Goal: Ask a question: Seek information or help from site administrators or community

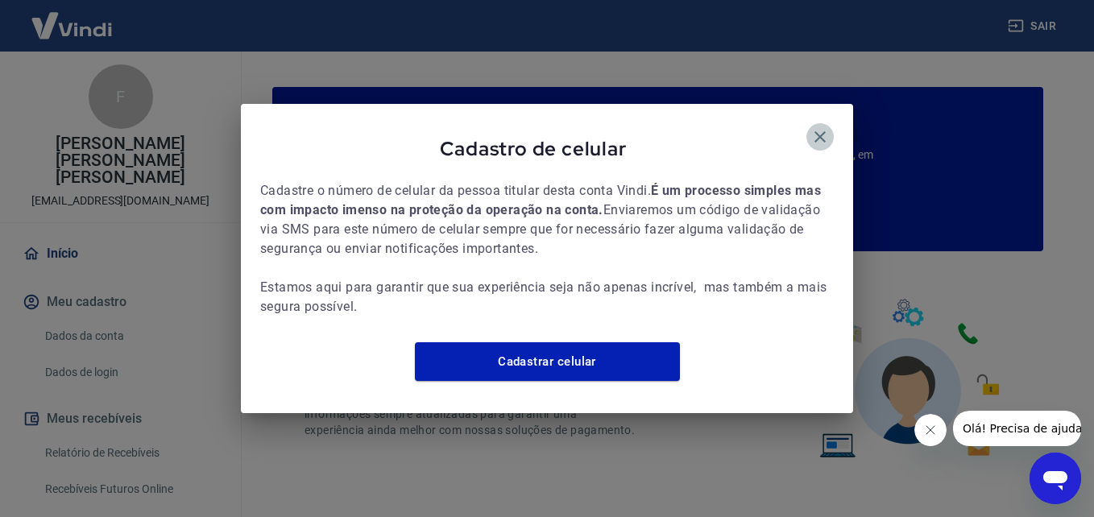
click at [818, 127] on icon "button" at bounding box center [819, 136] width 19 height 19
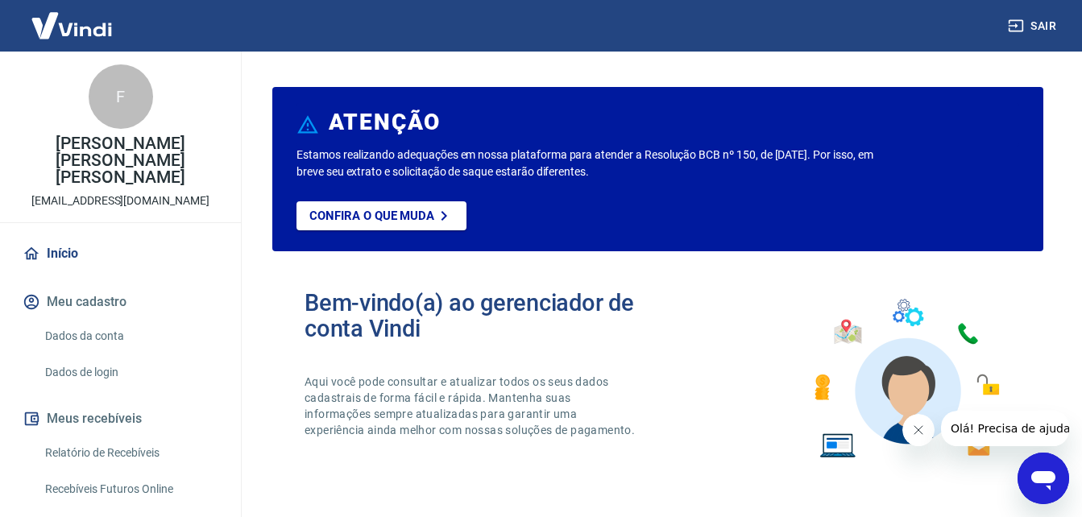
click at [1037, 475] on icon "Abrir janela de mensagens" at bounding box center [1043, 480] width 24 height 19
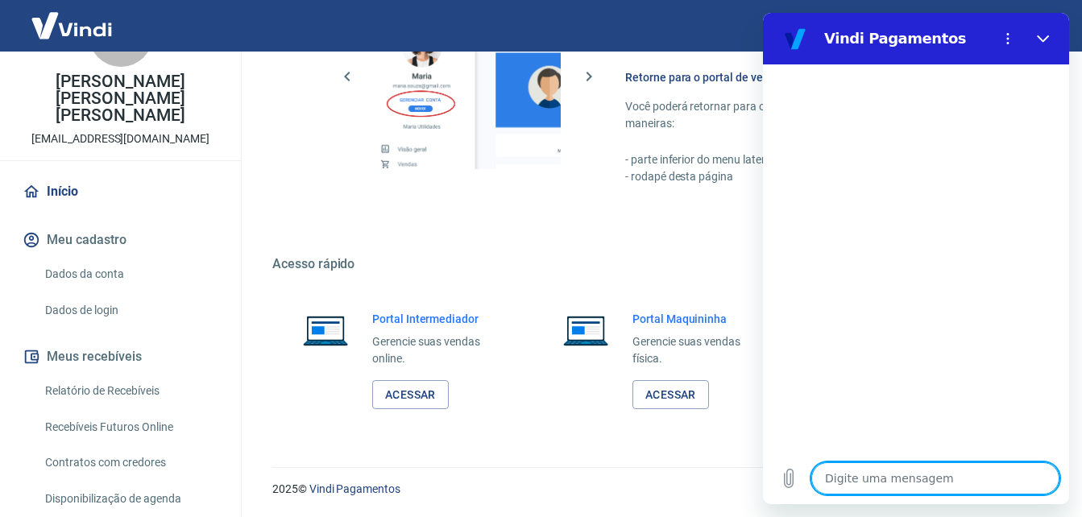
scroll to position [139, 0]
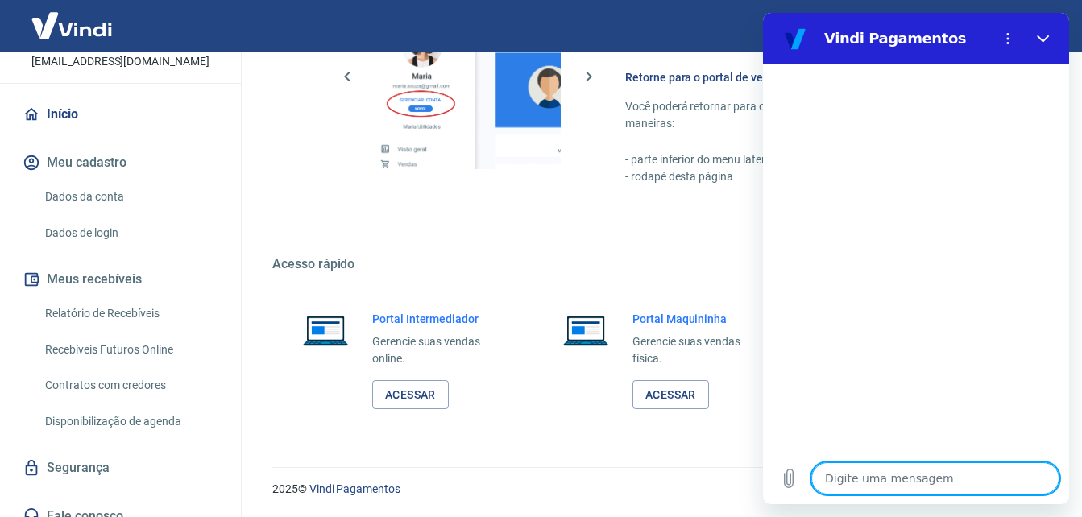
click at [919, 482] on textarea at bounding box center [935, 478] width 248 height 32
type textarea "P"
type textarea "x"
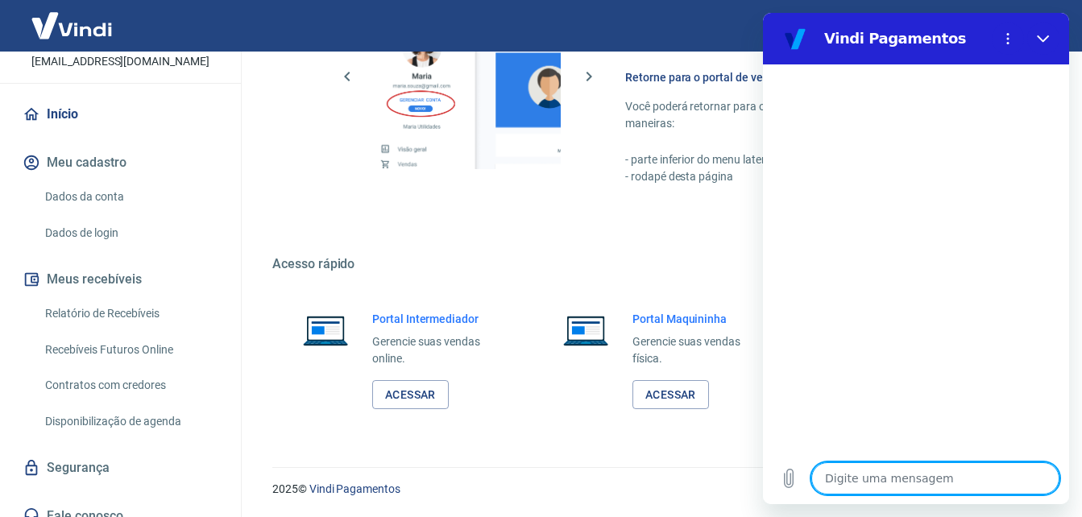
type textarea "P"
type textarea "x"
type textarea "Pr"
type textarea "x"
type textarea "Pro"
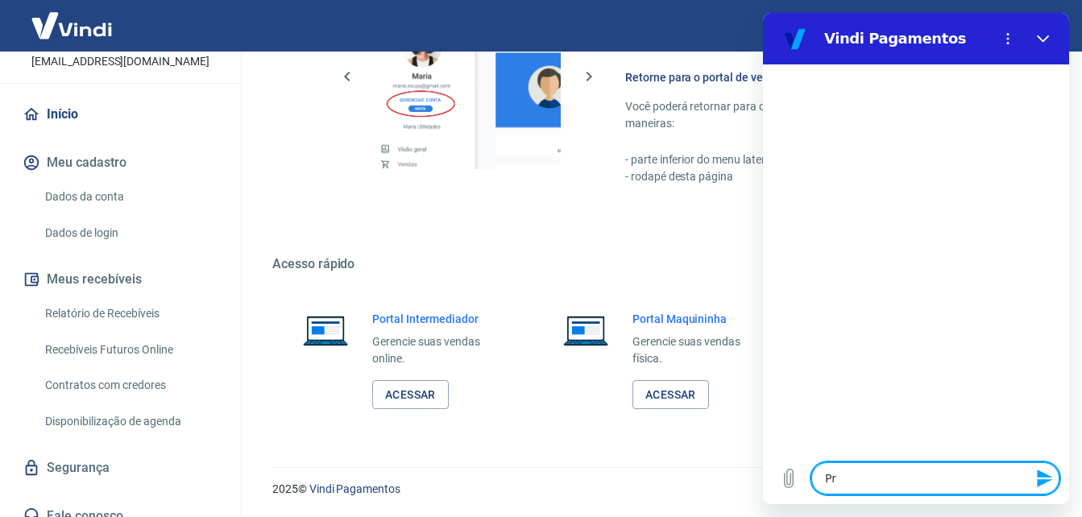
type textarea "x"
type textarea "Pr"
type textarea "x"
type textarea "P"
type textarea "x"
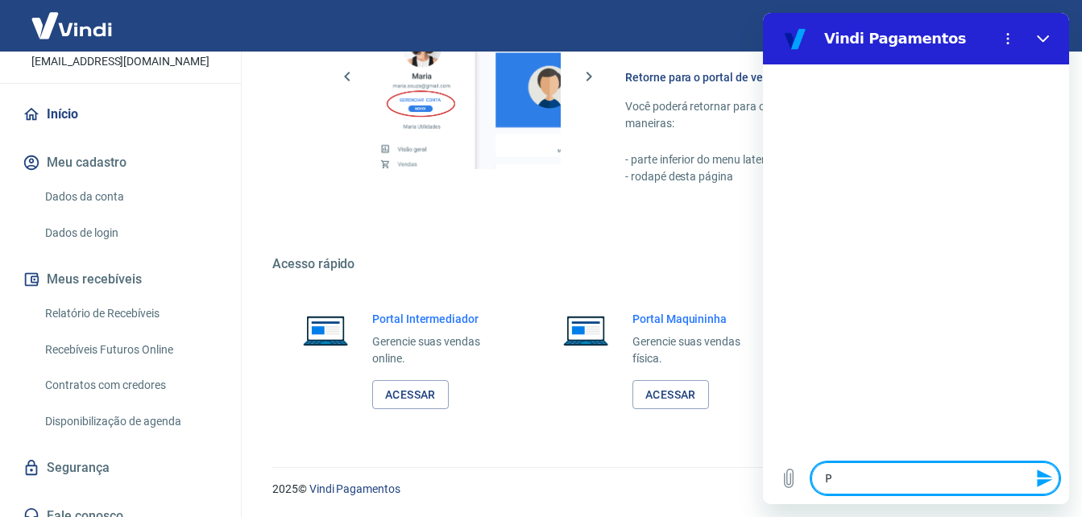
type textarea "x"
type textarea "B"
type textarea "x"
type textarea "Bo"
type textarea "x"
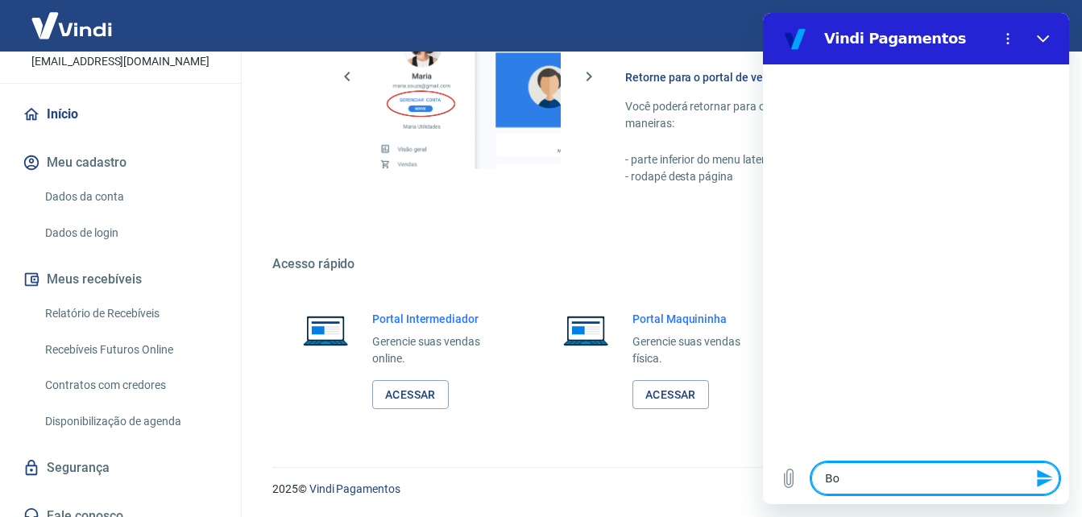
type textarea "Boa"
type textarea "x"
type textarea "Boa"
type textarea "x"
type textarea "Boa t"
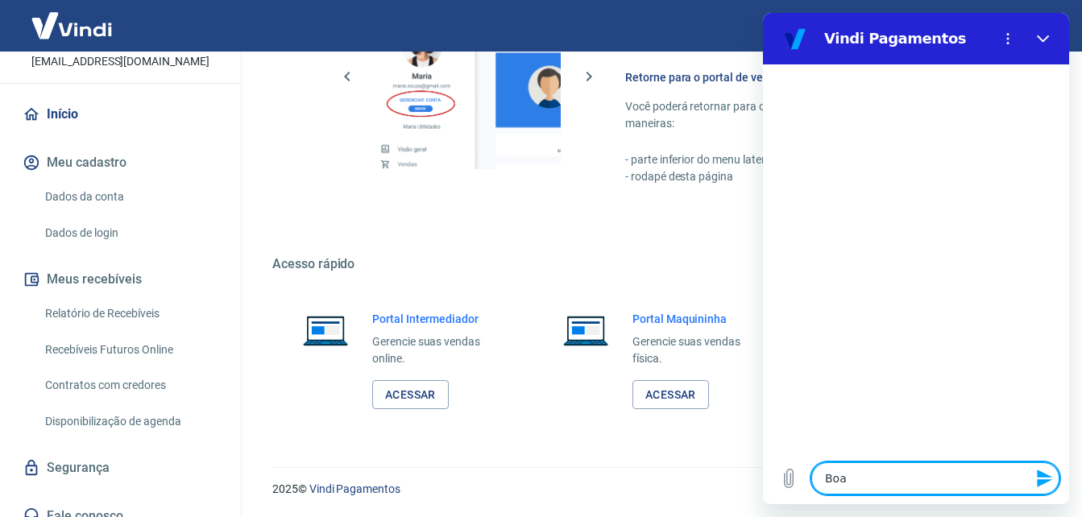
type textarea "x"
type textarea "Boa ta"
type textarea "x"
type textarea "Boa tar"
type textarea "x"
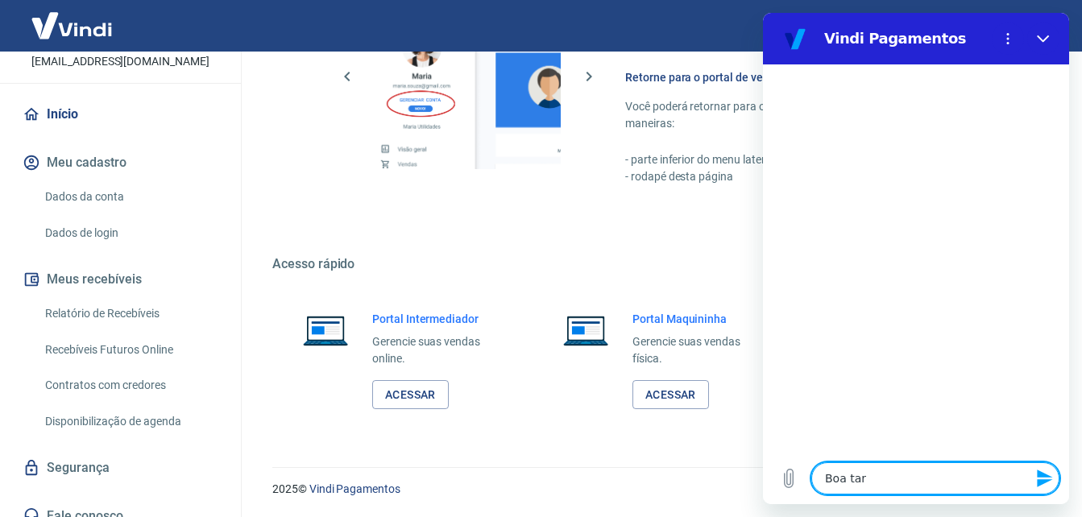
type textarea "Boa tard"
type textarea "x"
type textarea "Boa tarde"
type textarea "x"
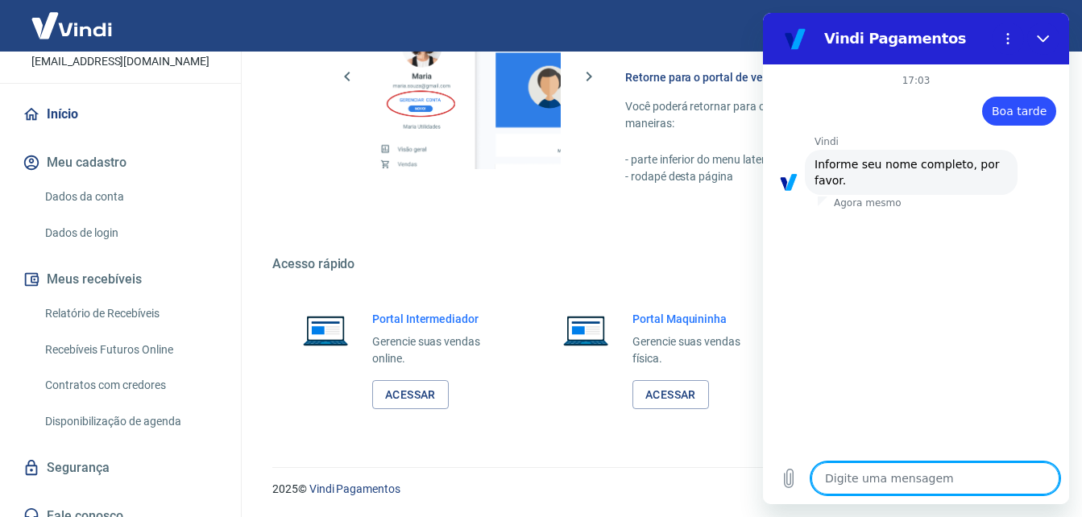
type textarea "S"
type textarea "x"
type textarea "SO"
type textarea "x"
type textarea "SOC"
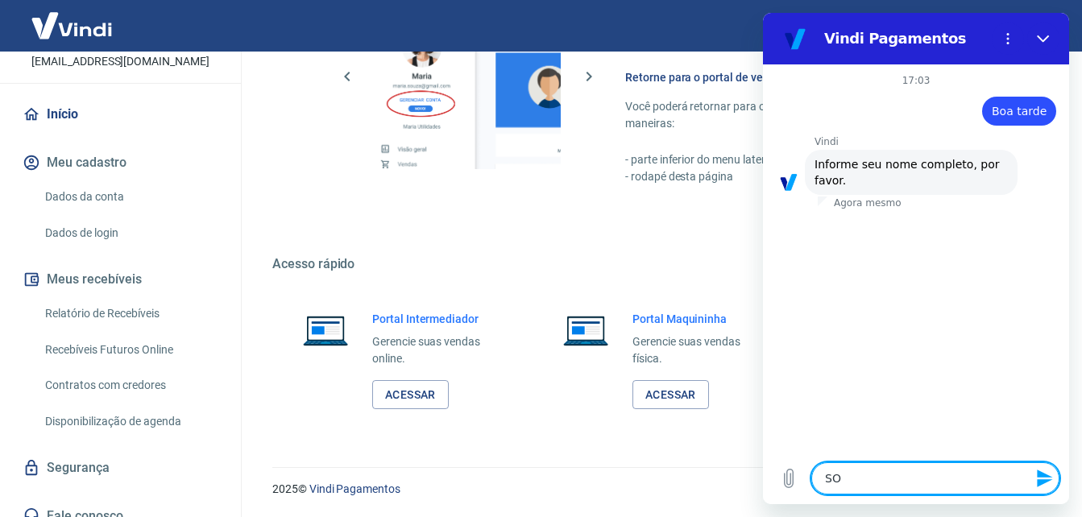
type textarea "x"
type textarea "SOCI"
type textarea "x"
type textarea "SOCIE"
type textarea "x"
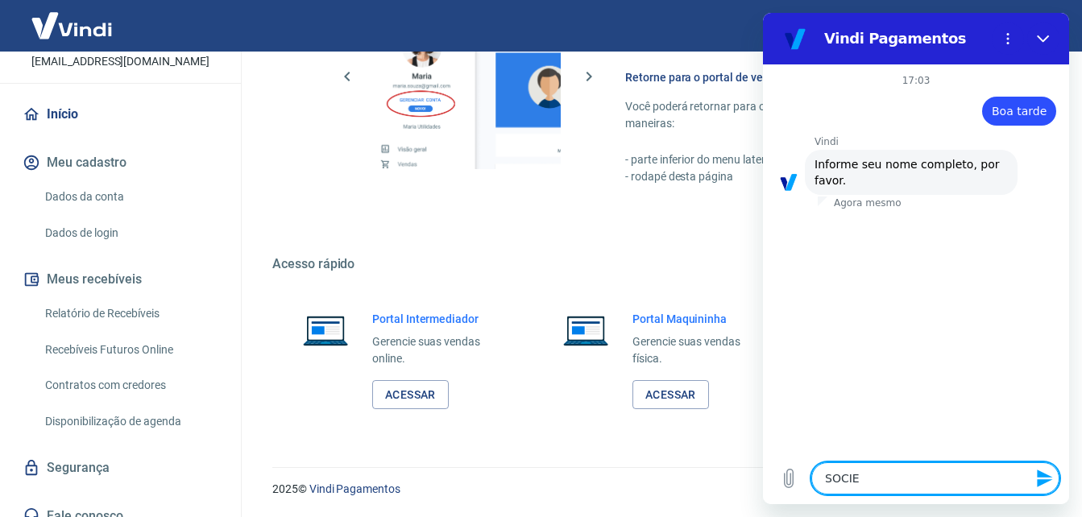
type textarea "SOCIED"
type textarea "x"
type textarea "SOCIEDA"
type textarea "x"
type textarea "SOCIEDAD"
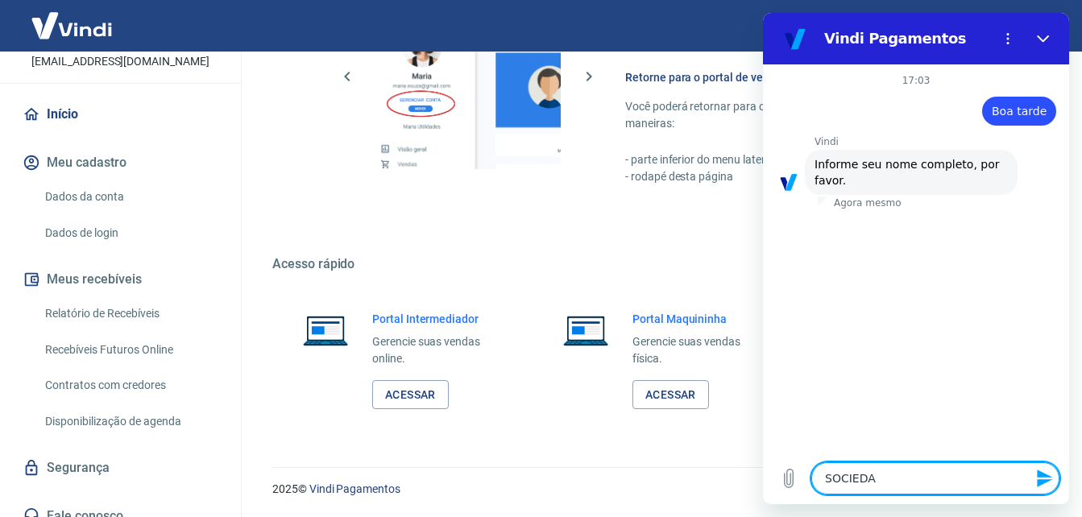
type textarea "x"
type textarea "SOCIEDADE"
type textarea "x"
type textarea "SOCIEDADE"
type textarea "x"
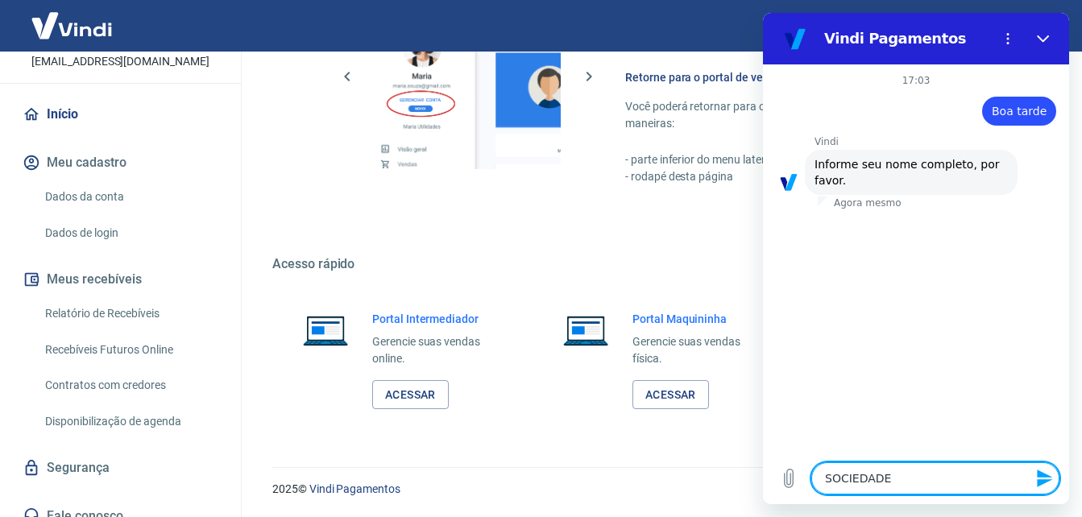
type textarea "SOCIEDADE R"
type textarea "x"
type textarea "SOCIEDADE RE"
type textarea "x"
type textarea "SOCIEDADE REL"
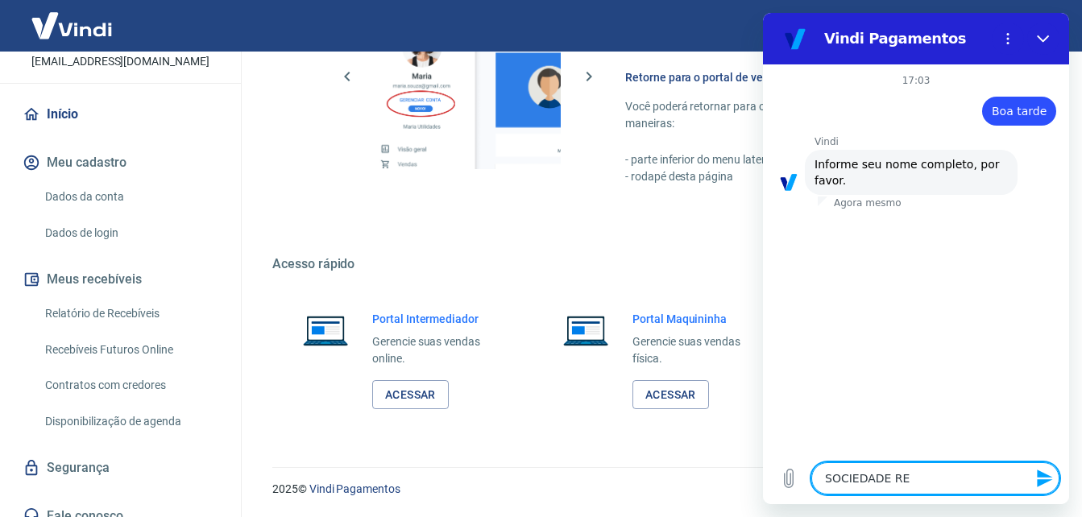
type textarea "x"
type textarea "SOCIEDADE RELI"
type textarea "x"
type textarea "SOCIEDADE RELIG"
type textarea "x"
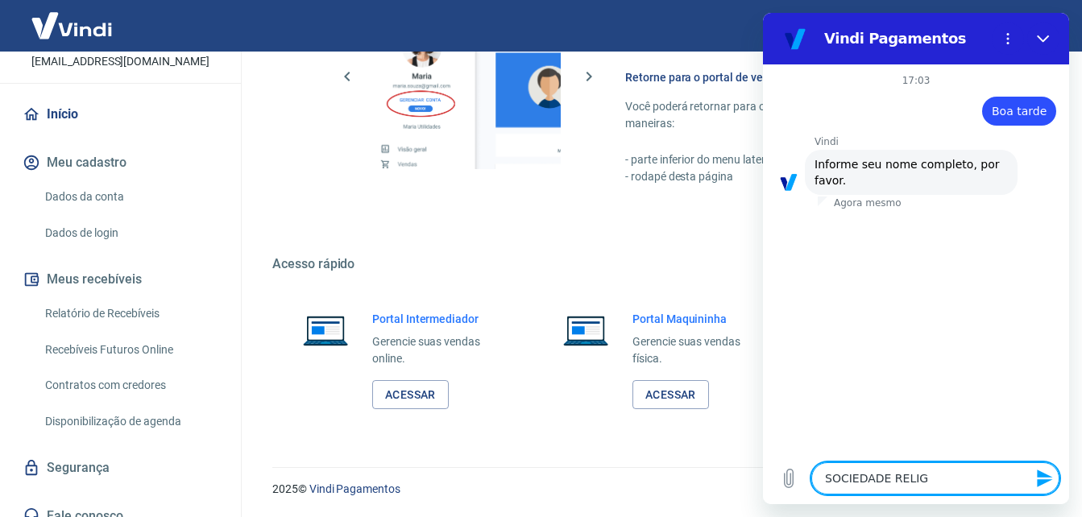
type textarea "SOCIEDADE RELIGI"
type textarea "x"
type textarea "SOCIEDADE [DEMOGRAPHIC_DATA]"
type textarea "x"
type textarea "SOCIEDADE [DEMOGRAPHIC_DATA]"
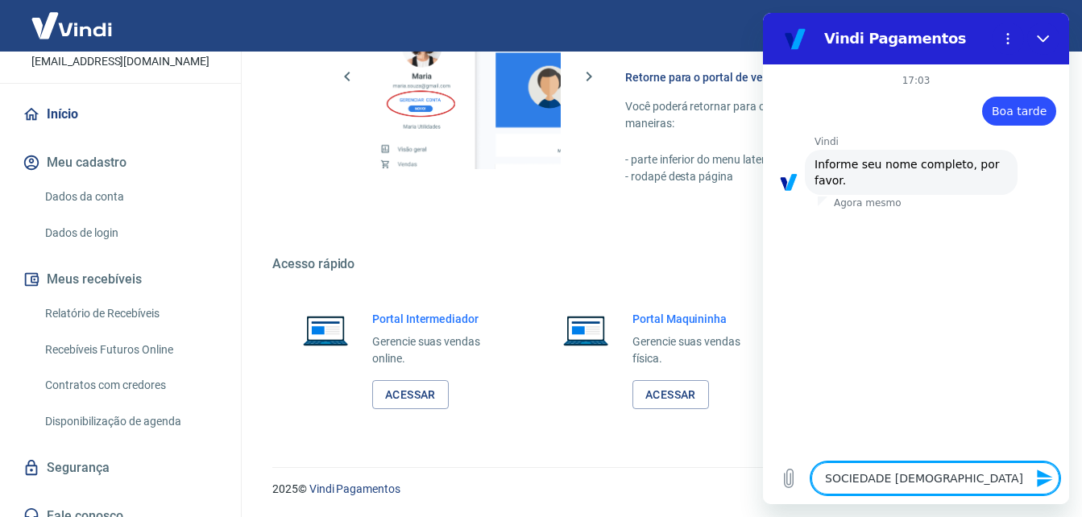
type textarea "x"
type textarea "SOCIEDADE RELIGIOSA"
type textarea "x"
type textarea "SOCIEDADE RELIGIOSA"
type textarea "x"
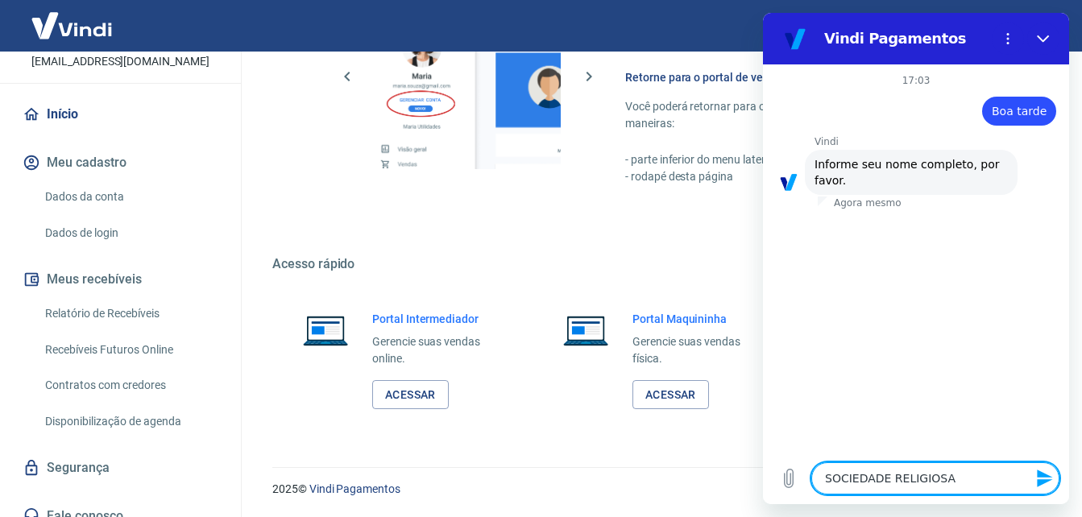
type textarea "SOCIEDADE RELIGIOSA E"
type textarea "x"
type textarea "SOCIEDADE RELIGIOSA ED"
type textarea "x"
type textarea "SOCIEDADE RELIGIOSA EDI"
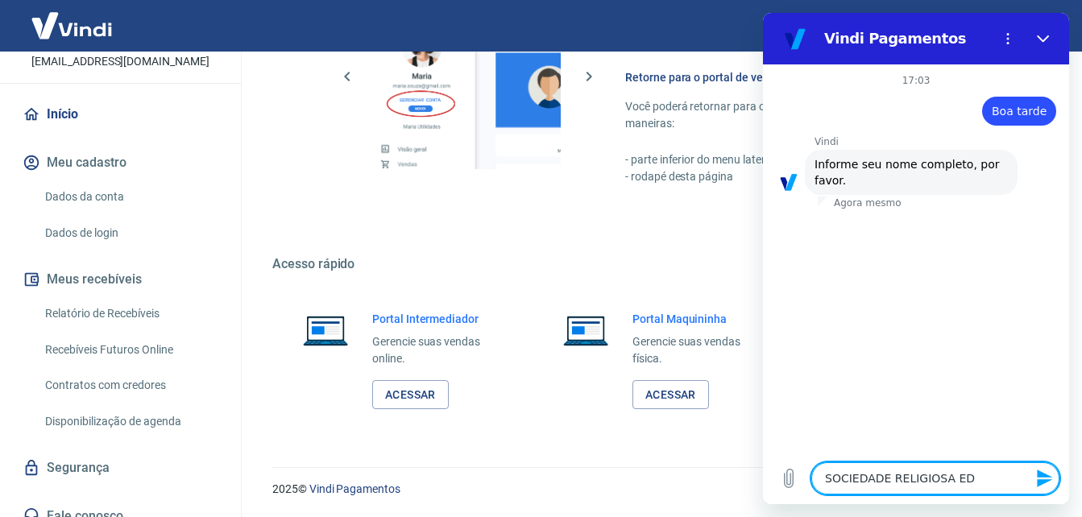
type textarea "x"
type textarea "SOCIEDADE RELIGIOSA EDIÇ"
type textarea "x"
type textarea "SOCIEDADE RELIGIOSA EDIÇÕ"
type textarea "x"
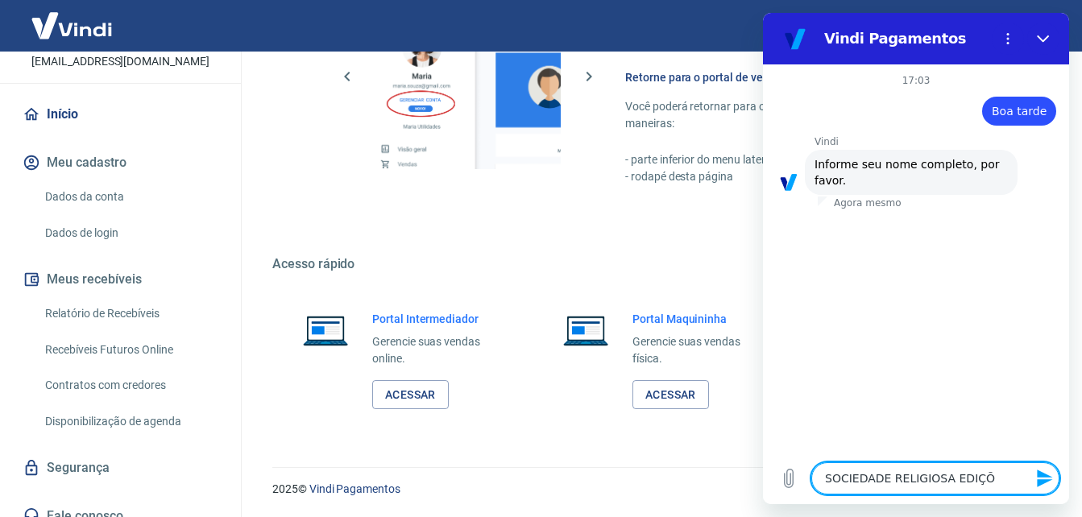
type textarea "SOCIEDADE RELIGIOSA EDIÇÕE"
type textarea "x"
type textarea "SOCIEDADE RELIGIOSA EDIÇÕES"
type textarea "x"
type textarea "SOCIEDADE RELIGIOSA EDIÇÕES"
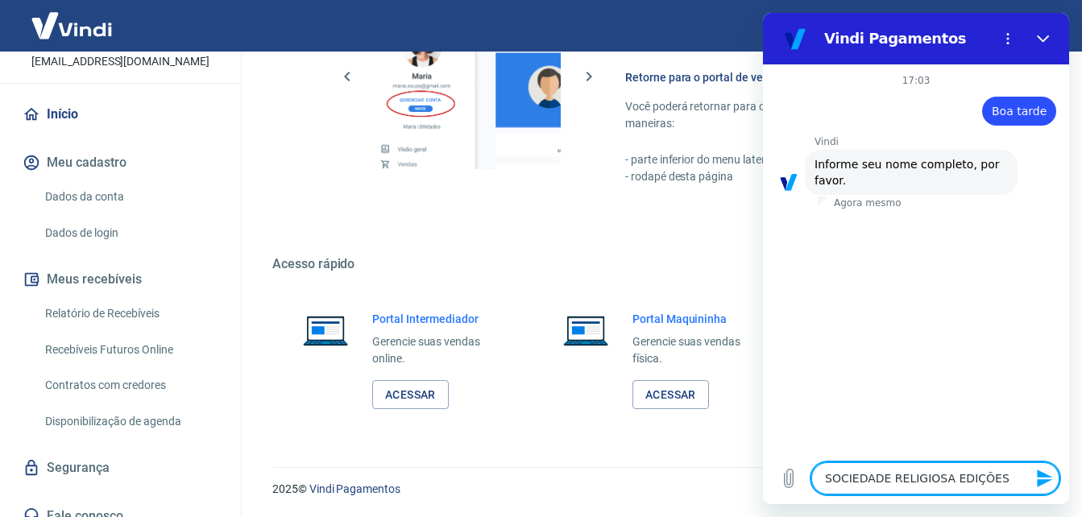
type textarea "x"
type textarea "SOCIEDADE RELIGIOSA EDIÇÕES V"
type textarea "x"
type textarea "SOCIEDADE RELIGIOSA EDIÇÕES VI"
type textarea "x"
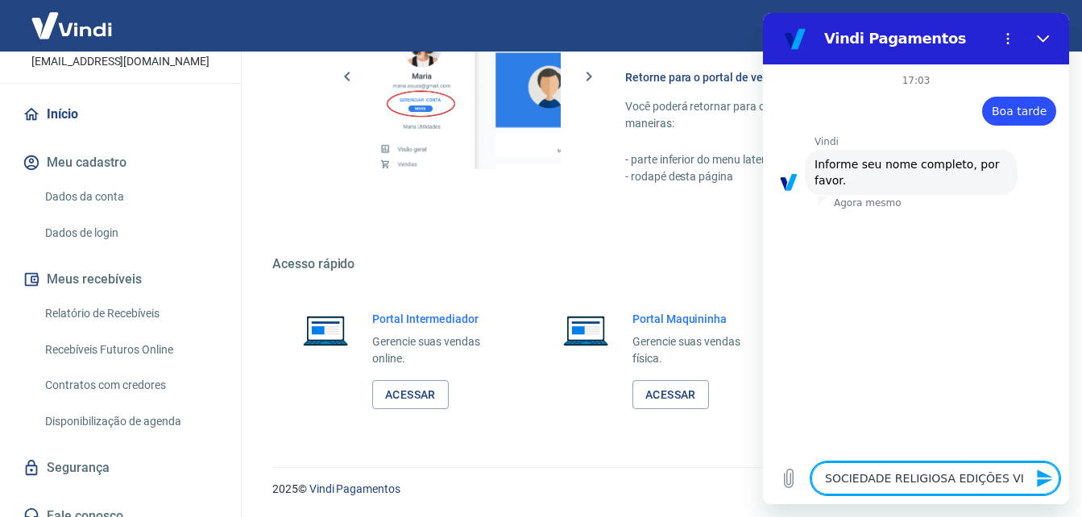
type textarea "SOCIEDADE RELIGIOSA EDIÇÕES VID"
type textarea "x"
type textarea "SOCIEDADE RELIGIOSA EDIÇÕES VIDA"
type textarea "x"
type textarea "SOCIEDADE RELIGIOSA EDIÇÕES VIDA"
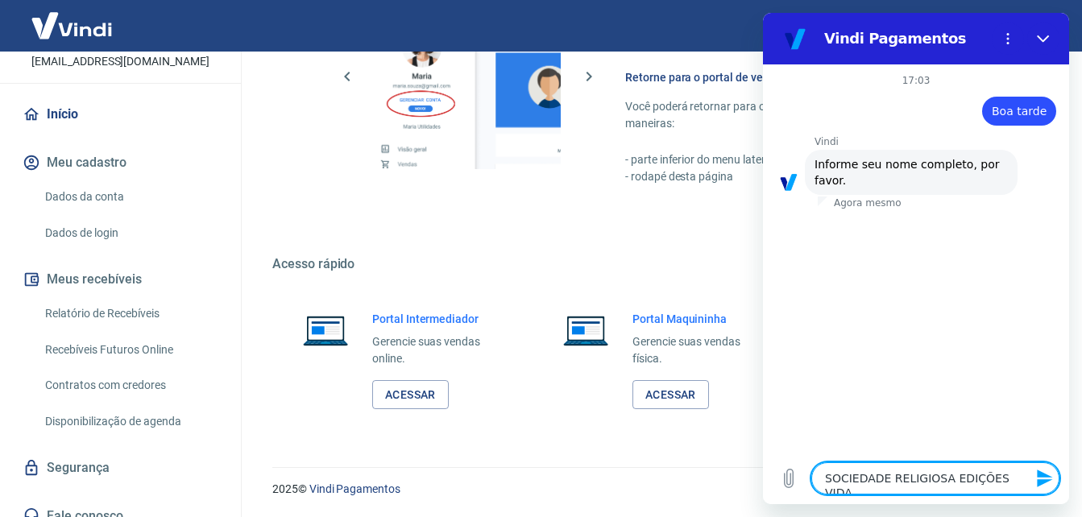
type textarea "x"
type textarea "SOCIEDADE RELIGIOSA EDIÇÕES VIDA N"
type textarea "x"
type textarea "SOCIEDADE RELIGIOSA EDIÇÕES VIDA NO"
type textarea "x"
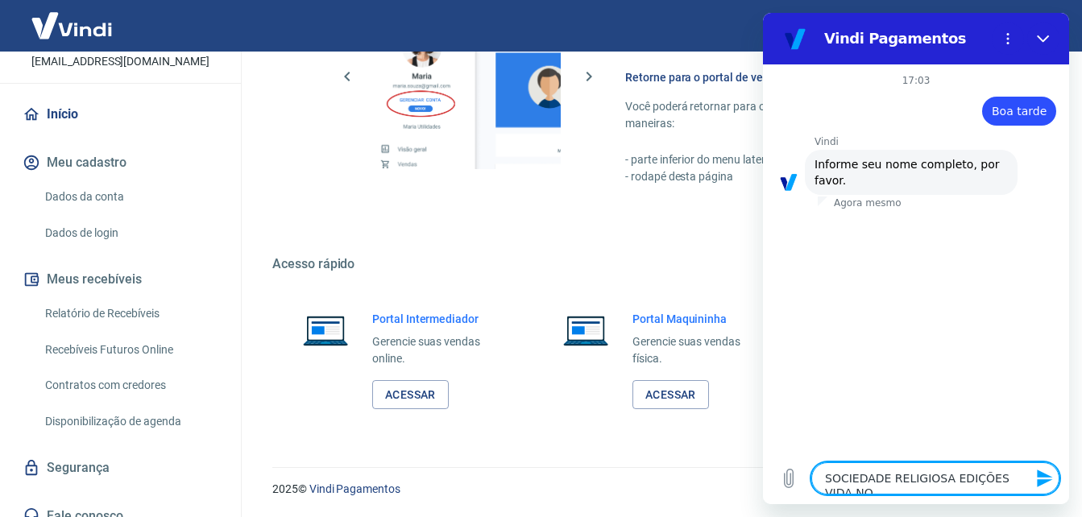
type textarea "SOCIEDADE RELIGIOSA EDIÇÕES VIDA NOV"
type textarea "x"
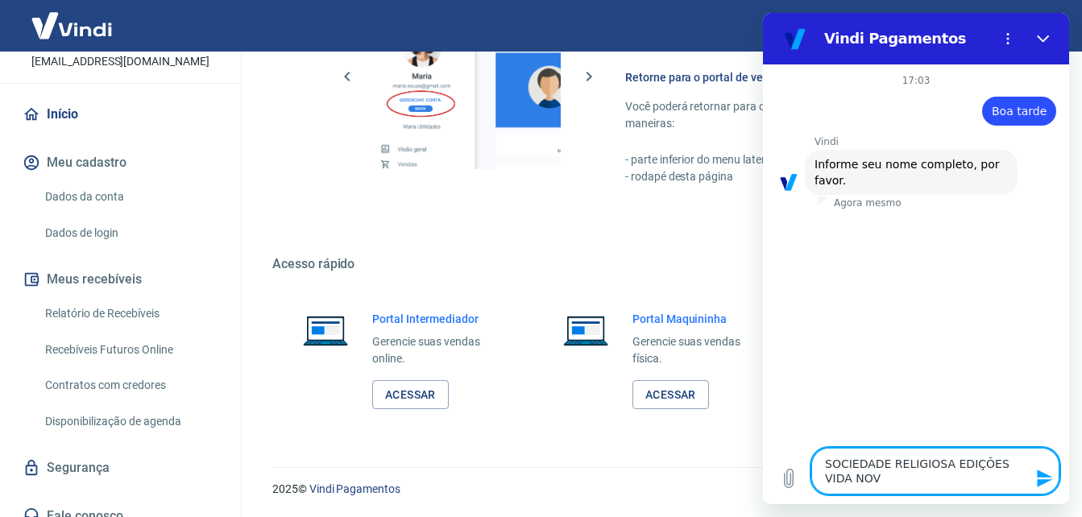
type textarea "SOCIEDADE RELIGIOSA EDIÇÕES VIDA NOVA"
type textarea "x"
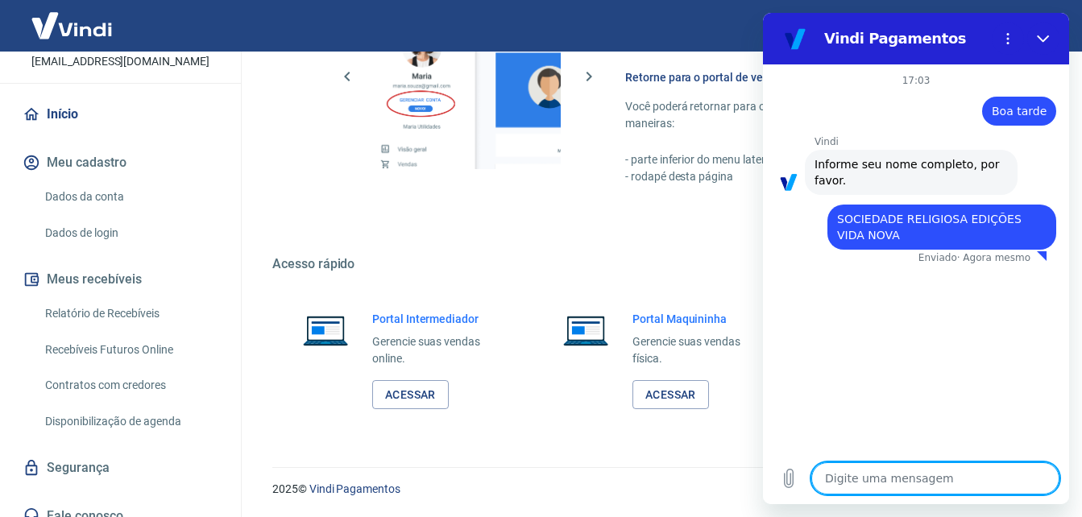
type textarea "x"
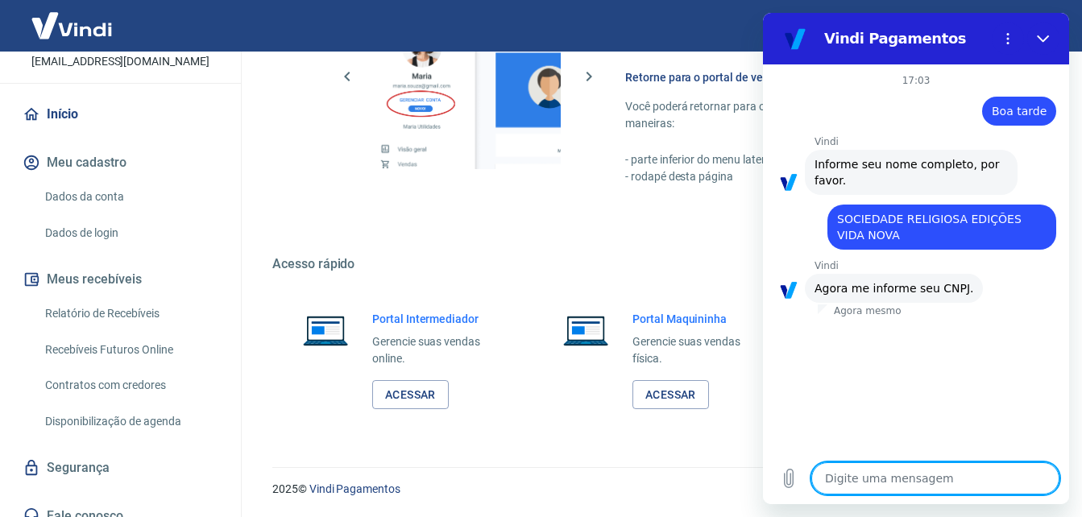
type textarea "6"
type textarea "x"
type textarea "62"
type textarea "x"
type textarea "621"
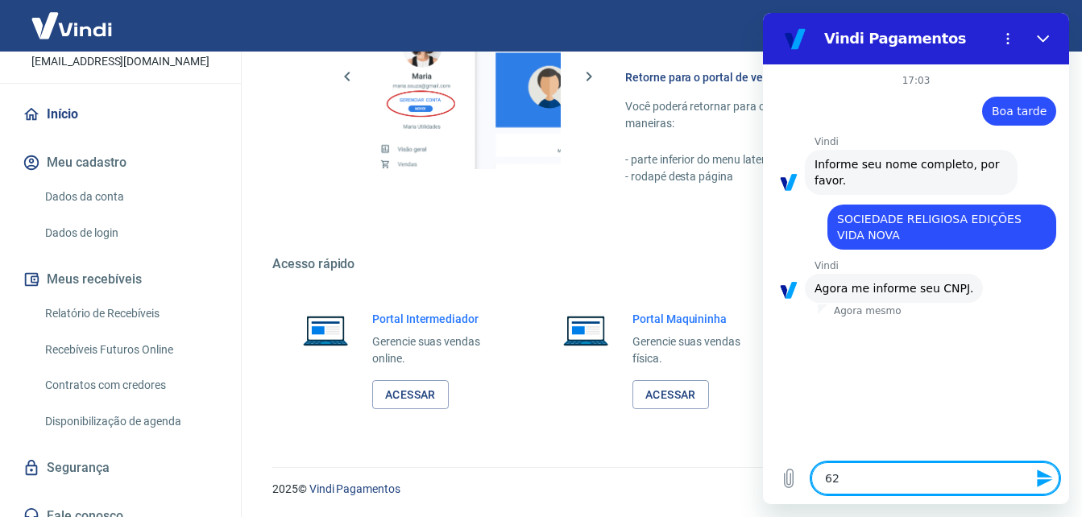
type textarea "x"
type textarea "6210"
type textarea "x"
type textarea "62106"
type textarea "x"
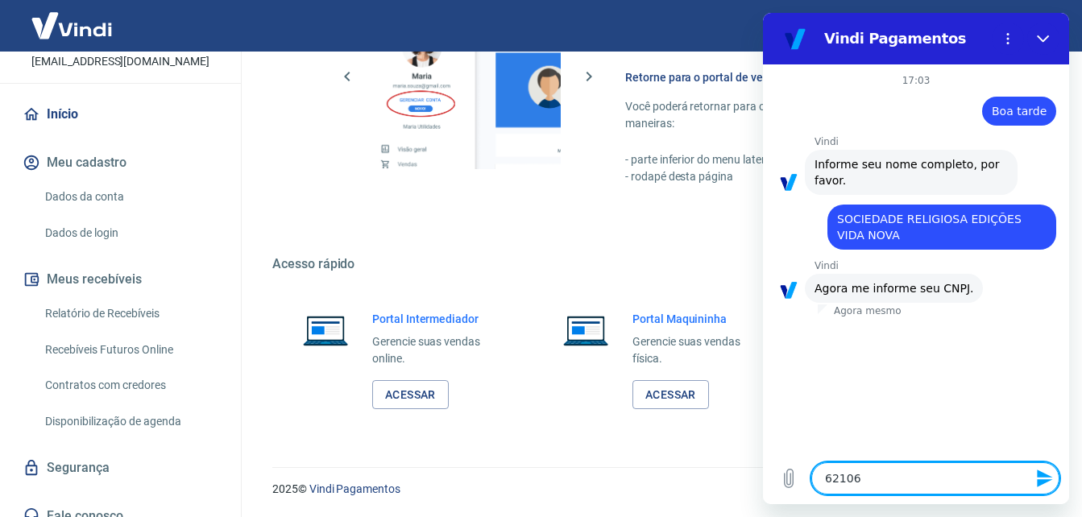
type textarea "621060"
type textarea "x"
type textarea "6210604"
type textarea "x"
type textarea "62106042"
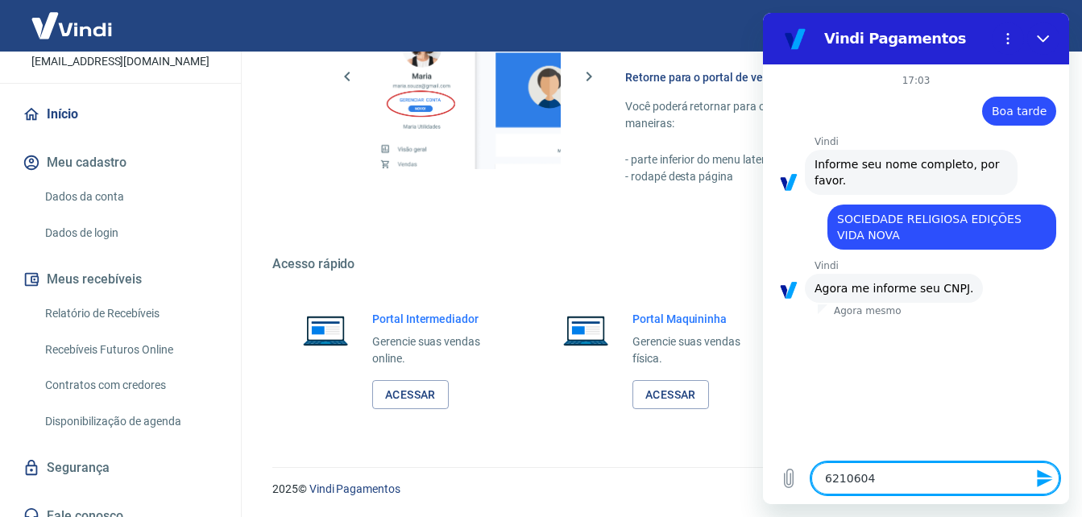
type textarea "x"
type textarea "621060420"
type textarea "x"
type textarea "6210604200"
type textarea "x"
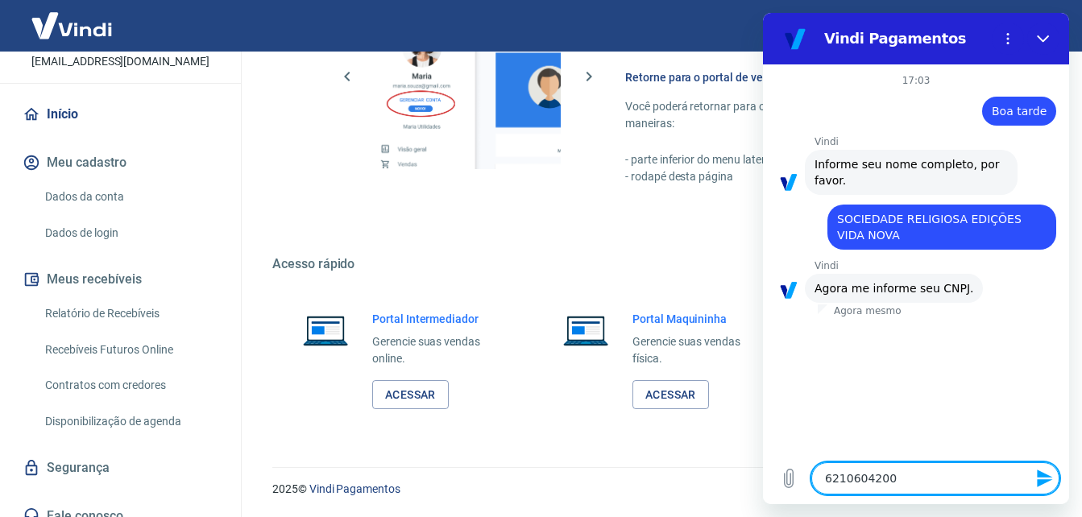
type textarea "62106042001"
type textarea "x"
type textarea "621060420016"
type textarea "x"
type textarea "6210604200169"
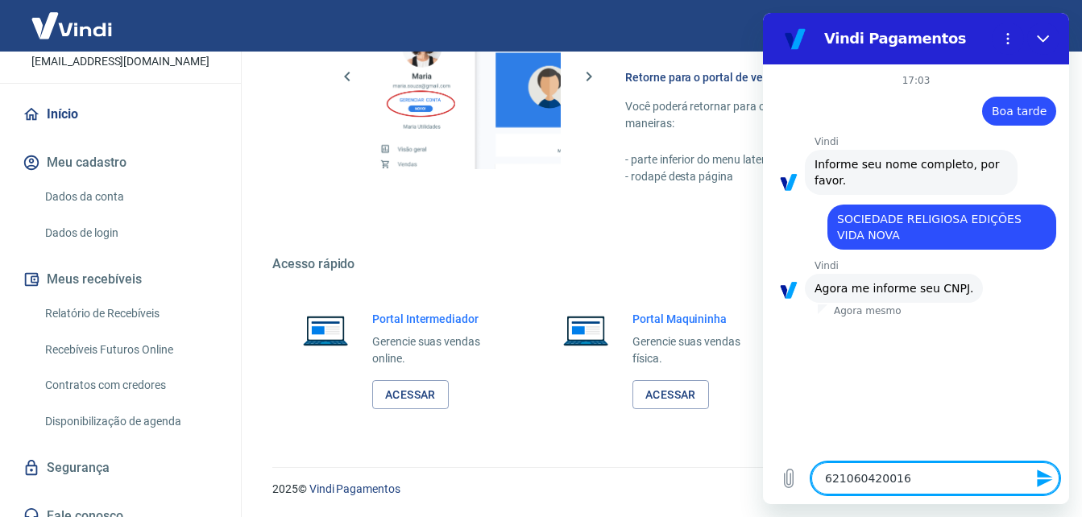
type textarea "x"
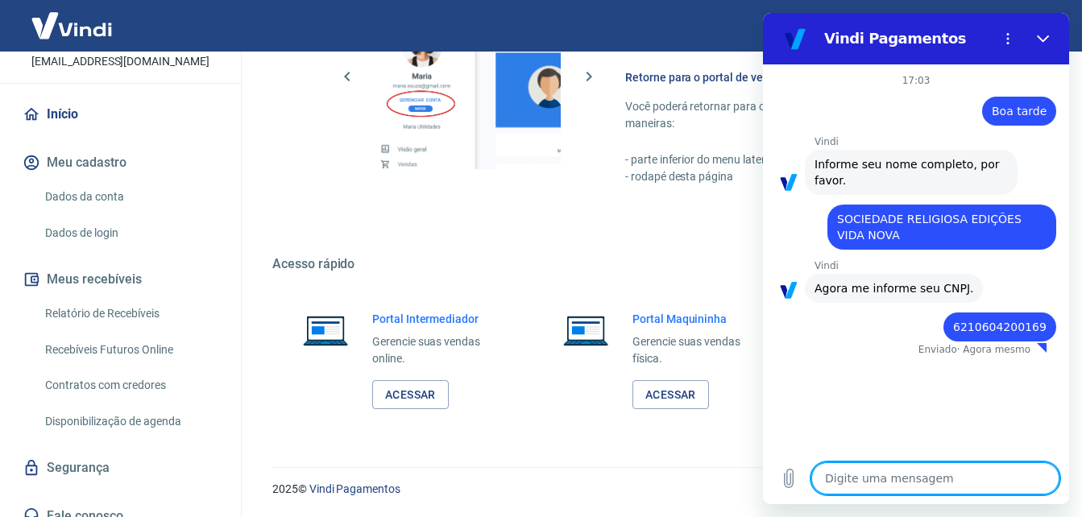
type textarea "x"
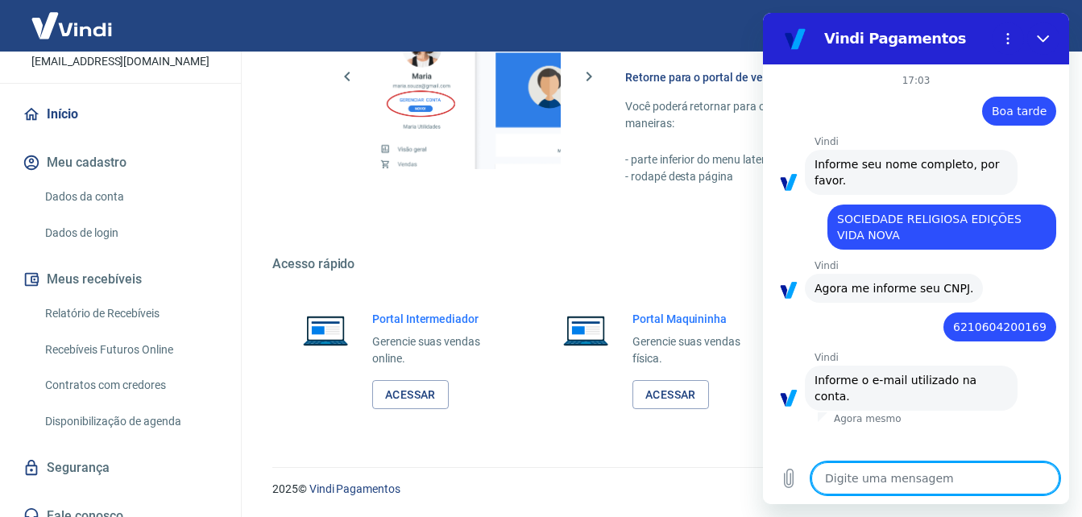
type textarea "c"
type textarea "x"
type textarea "cr"
type textarea "x"
type textarea "cri"
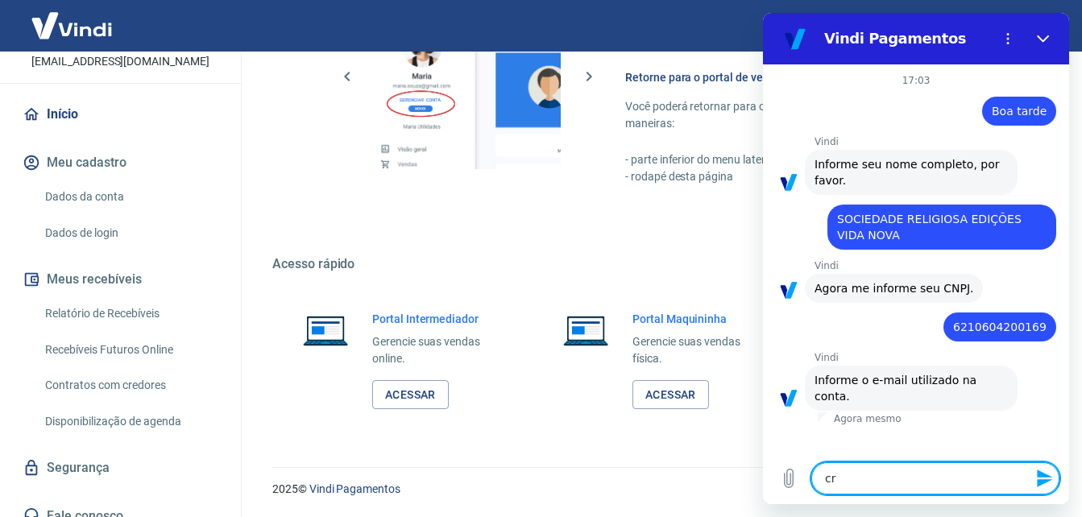
type textarea "x"
type textarea "[PERSON_NAME]"
type textarea "x"
type textarea "crism"
type textarea "x"
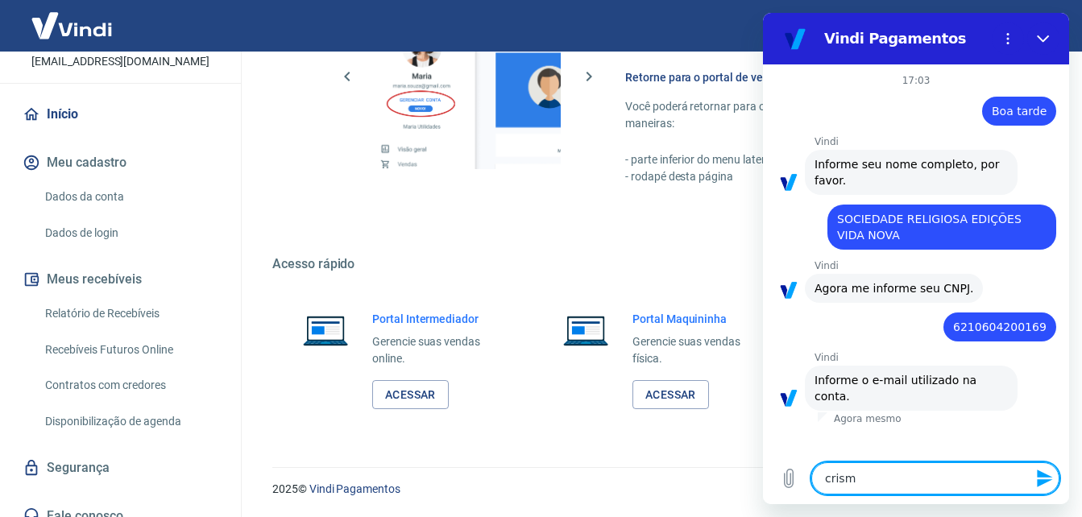
type textarea "crisma"
type textarea "x"
type textarea "crismal"
type textarea "x"
type textarea "crismalk"
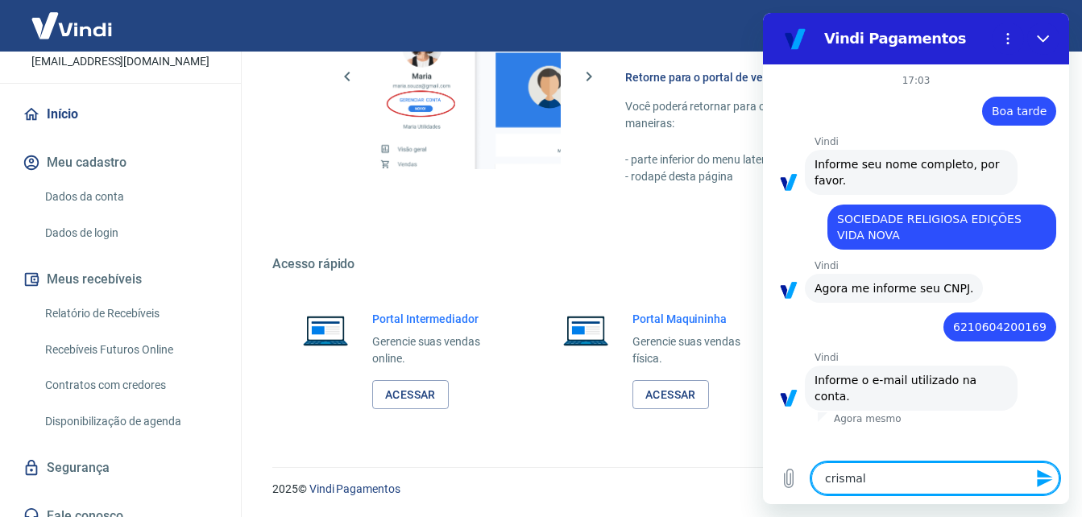
type textarea "x"
type textarea "crismalk@"
type textarea "x"
type textarea "crismalk@g"
type textarea "x"
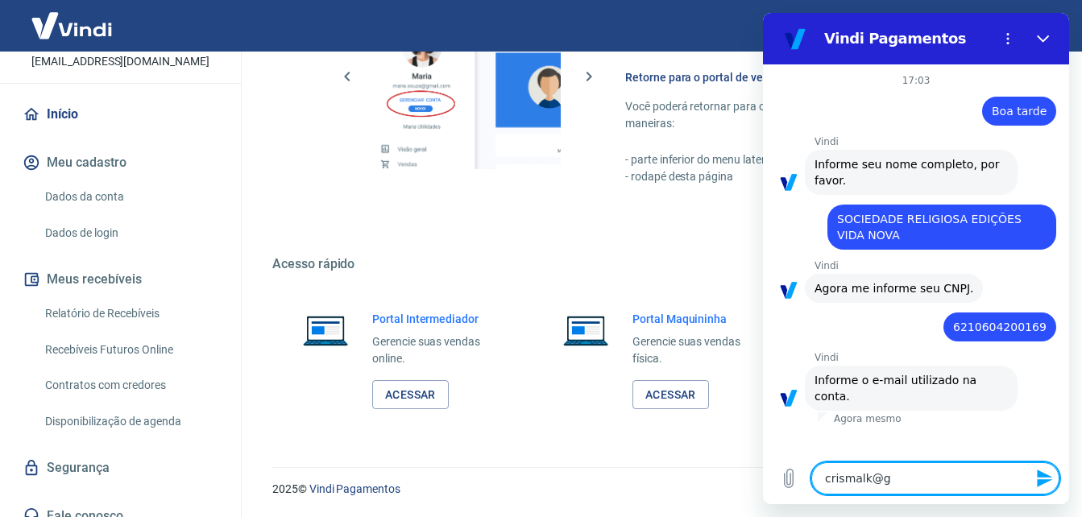
type textarea "crismalk@gm"
type textarea "x"
type textarea "crismalk@gma"
type textarea "x"
type textarea "crismalk@gmai"
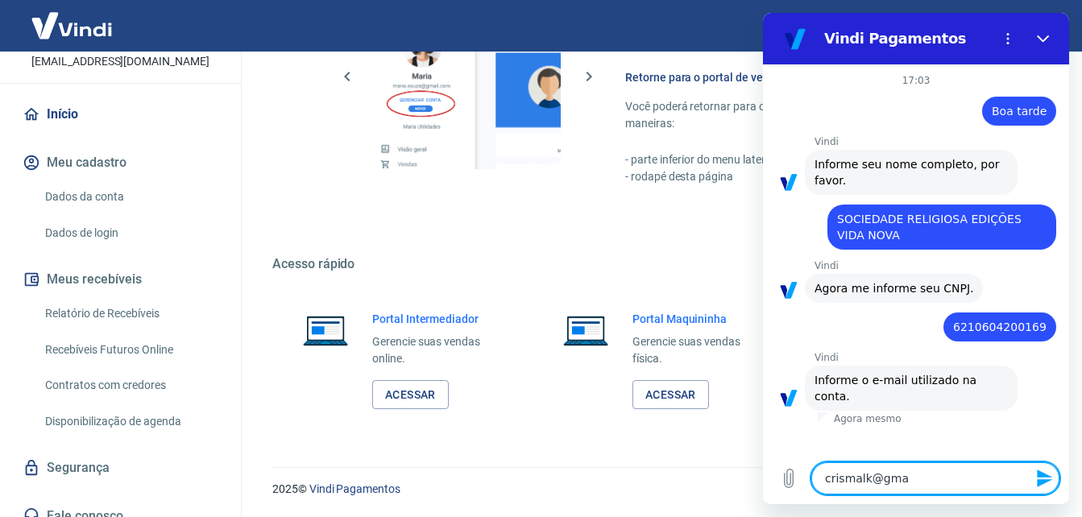
type textarea "x"
type textarea "[EMAIL_ADDRESS]"
type textarea "x"
type textarea "[EMAIL_ADDRESS]."
type textarea "x"
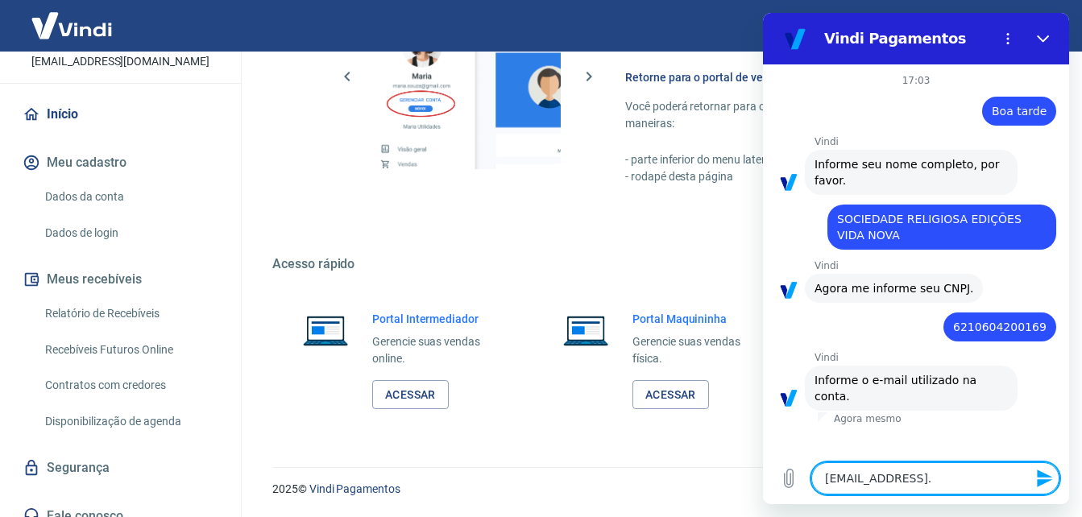
type textarea "crismalk@gmail.c"
type textarea "x"
type textarea "[EMAIL_ADDRESS][DOMAIN_NAME]"
type textarea "x"
type textarea "[EMAIL_ADDRESS][DOMAIN_NAME]"
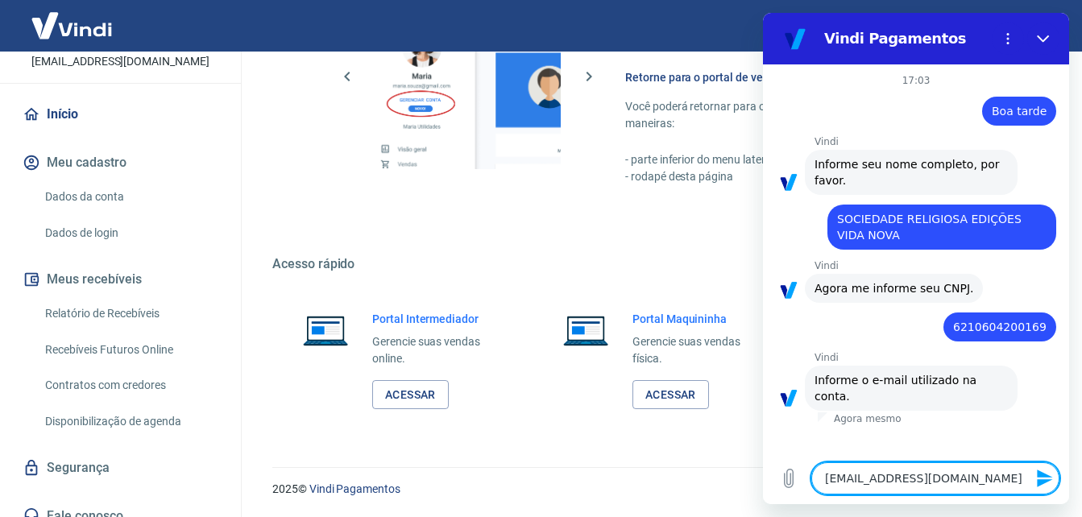
type textarea "x"
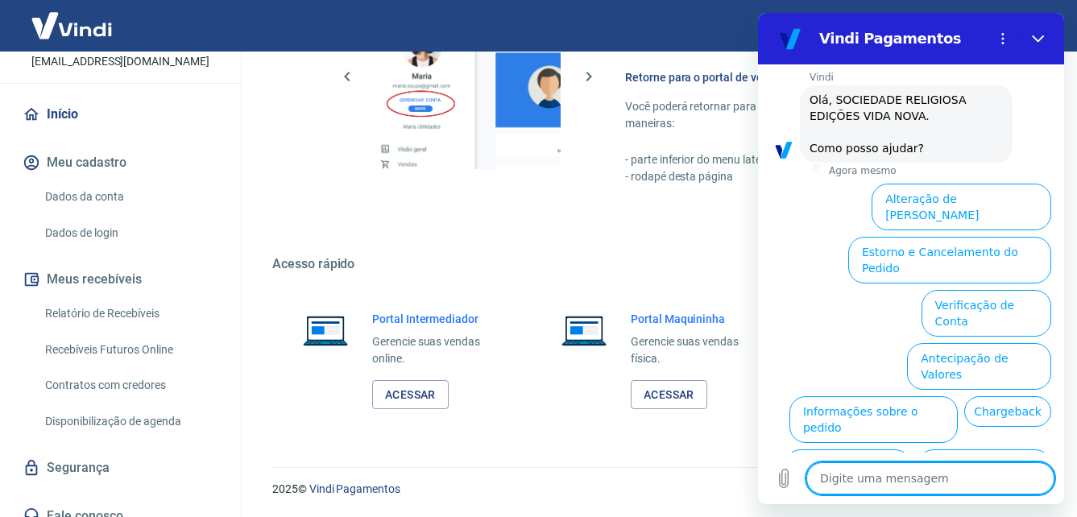
scroll to position [434, 0]
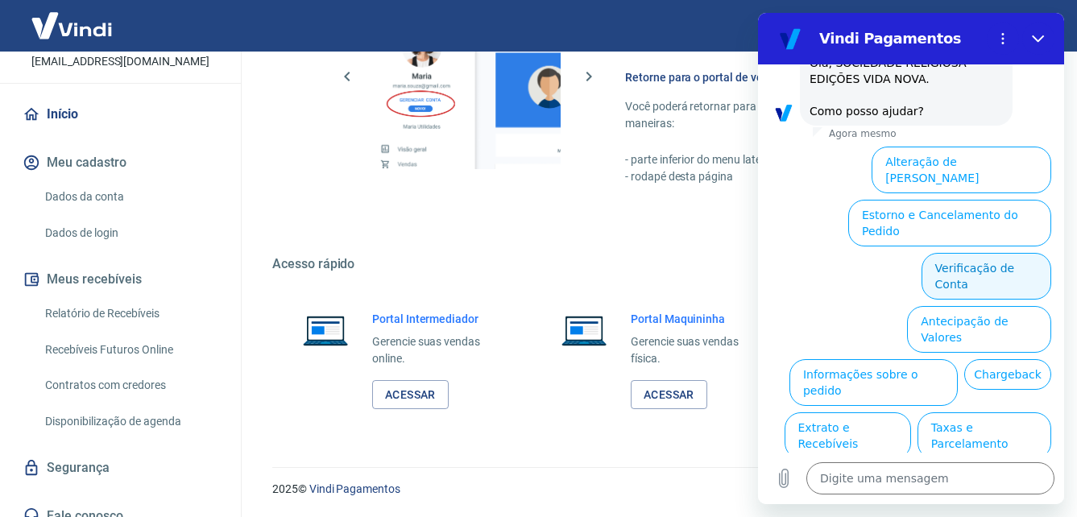
click at [992, 253] on button "Verificação de Conta" at bounding box center [986, 276] width 130 height 47
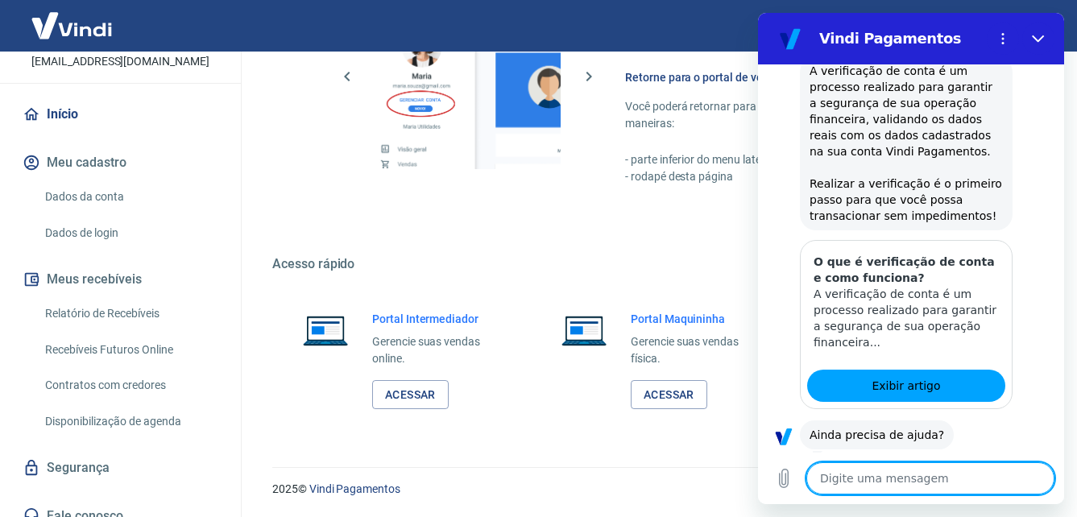
scroll to position [594, 0]
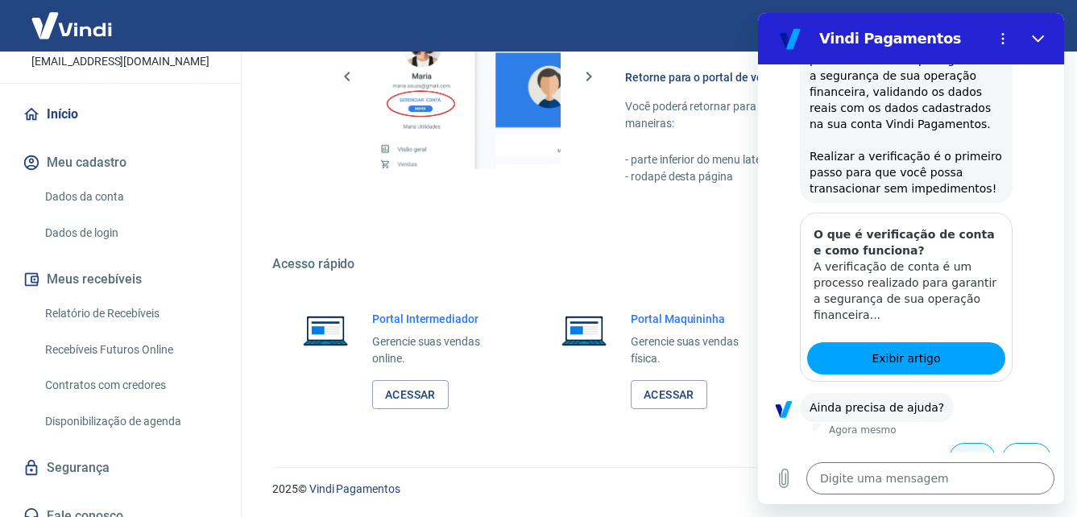
click at [962, 443] on button "Sim" at bounding box center [972, 458] width 47 height 31
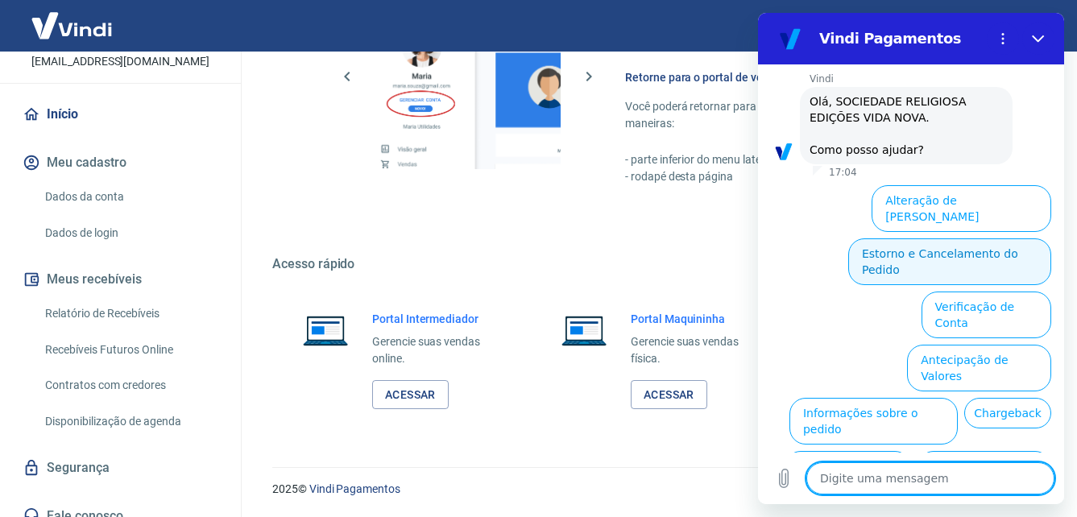
scroll to position [1030, 0]
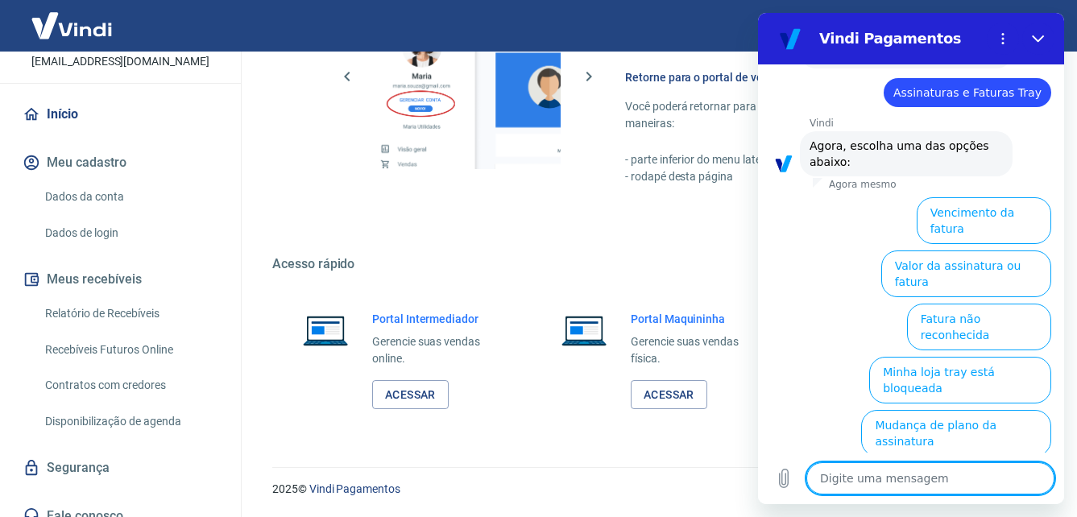
scroll to position [1138, 0]
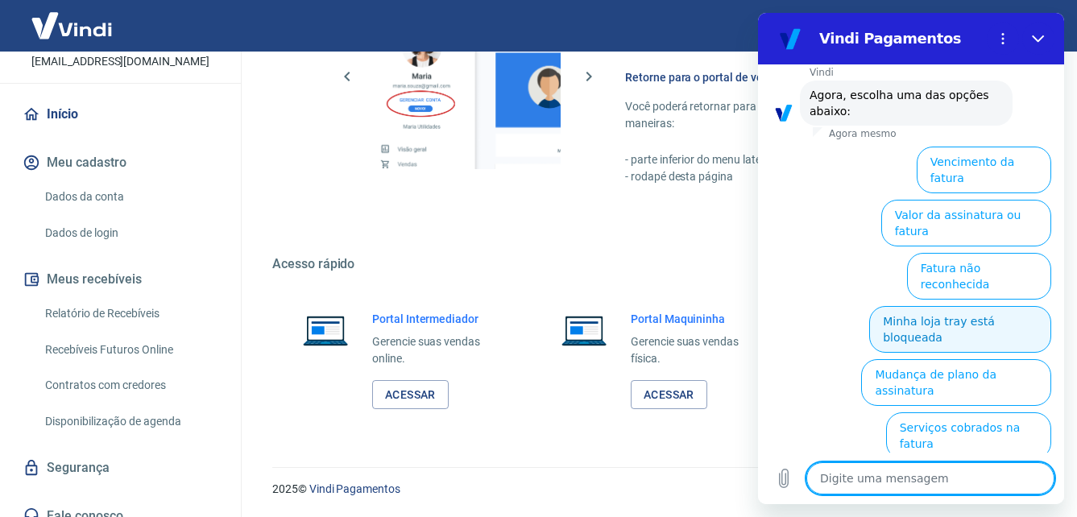
click at [948, 306] on button "Minha loja tray está bloqueada" at bounding box center [960, 329] width 182 height 47
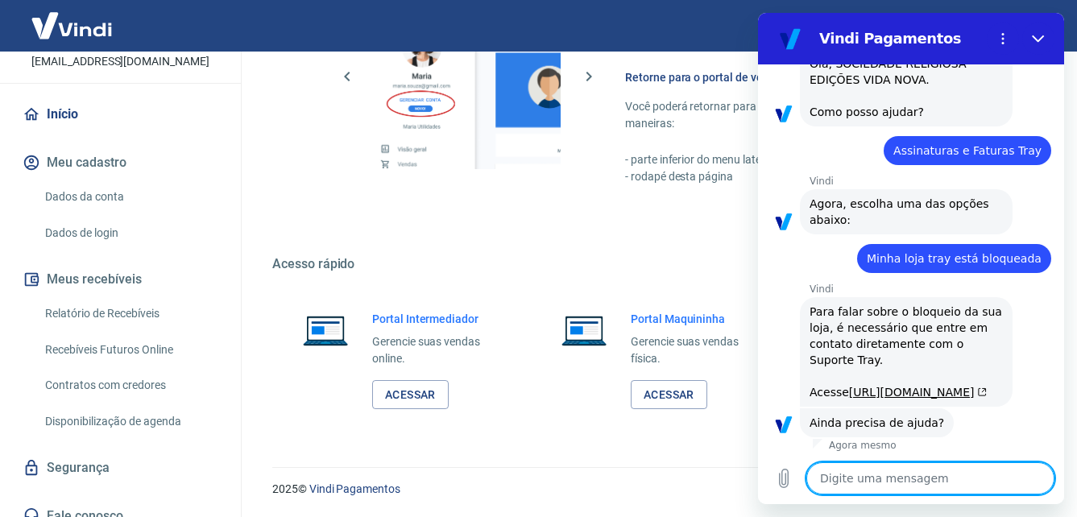
scroll to position [1141, 0]
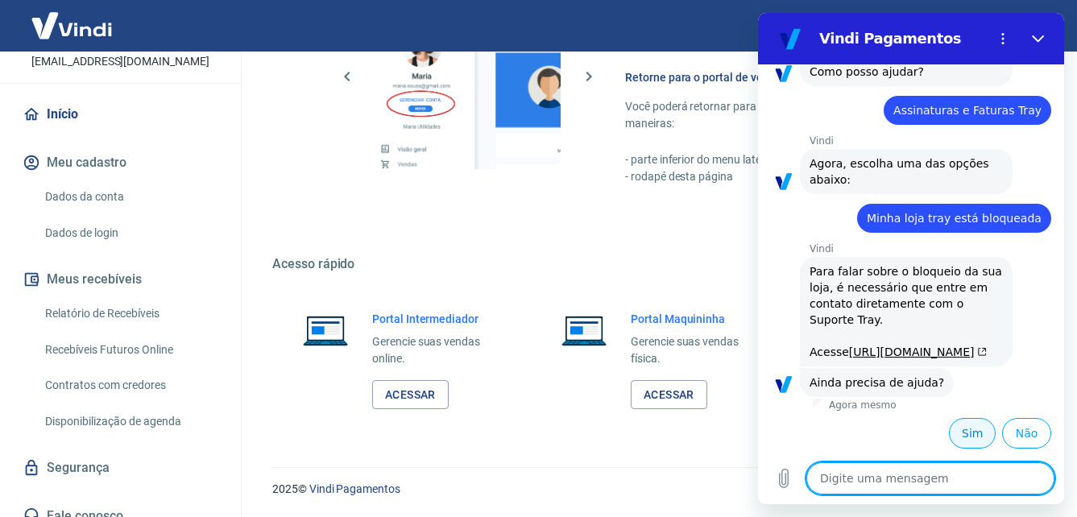
click at [958, 433] on button "Sim" at bounding box center [972, 433] width 47 height 31
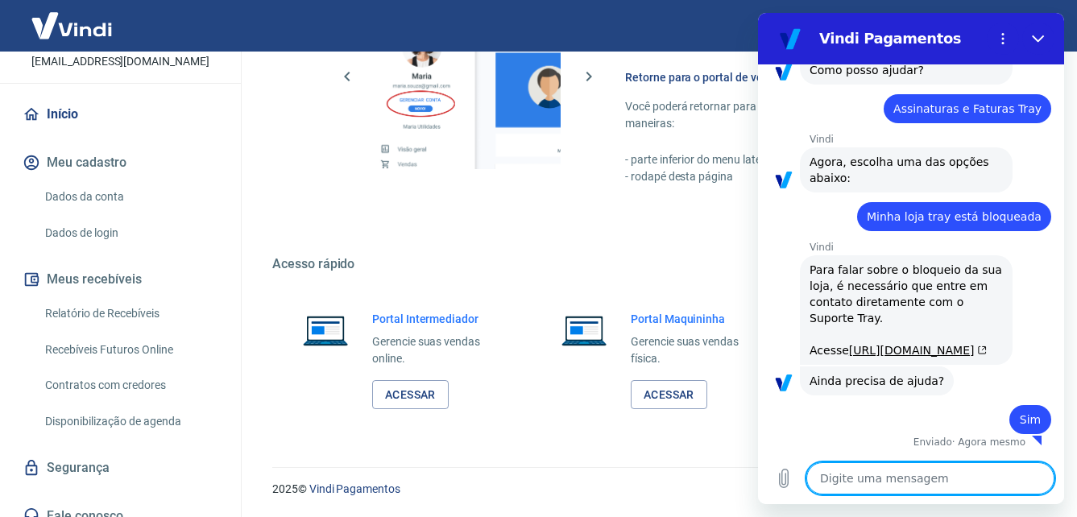
type textarea "x"
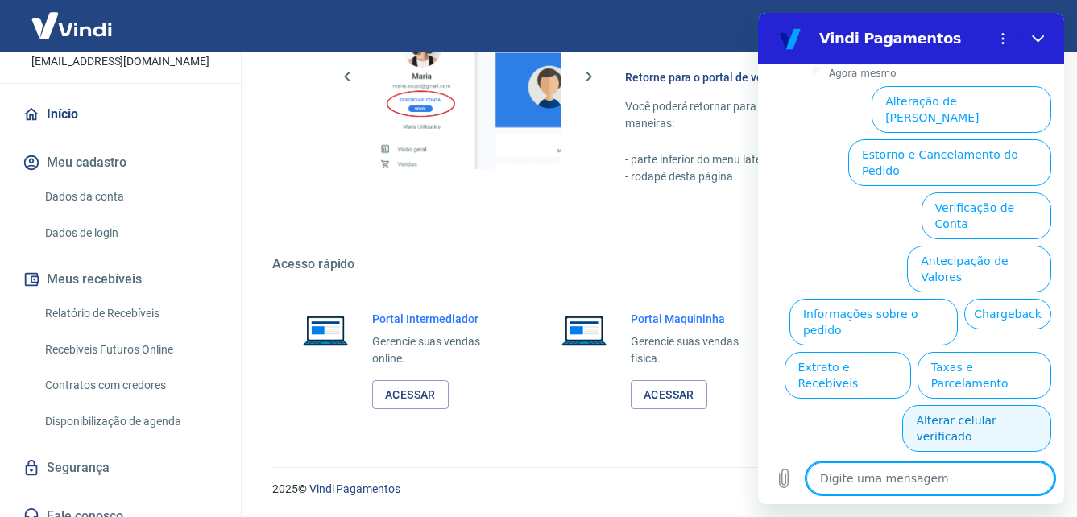
scroll to position [1578, 0]
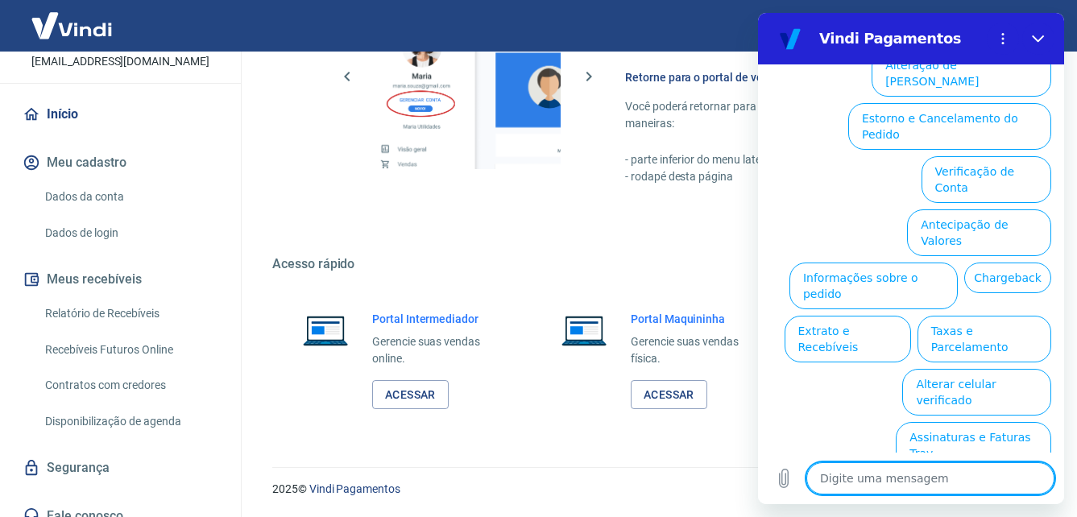
click at [901, 472] on textarea at bounding box center [930, 478] width 248 height 32
type textarea "f"
type textarea "x"
type textarea "fa"
type textarea "x"
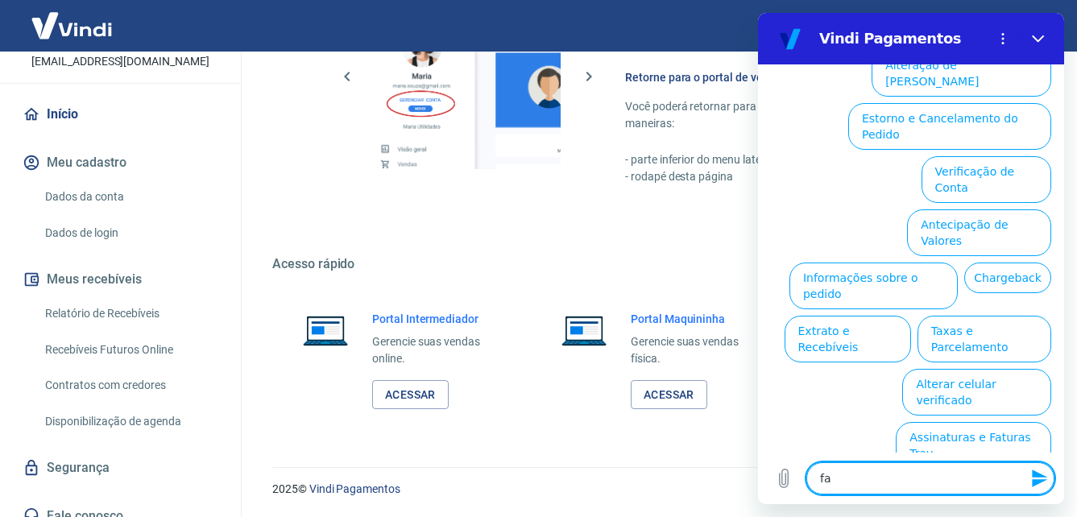
type textarea "fal"
type textarea "x"
type textarea "fala"
type textarea "x"
type textarea "falar"
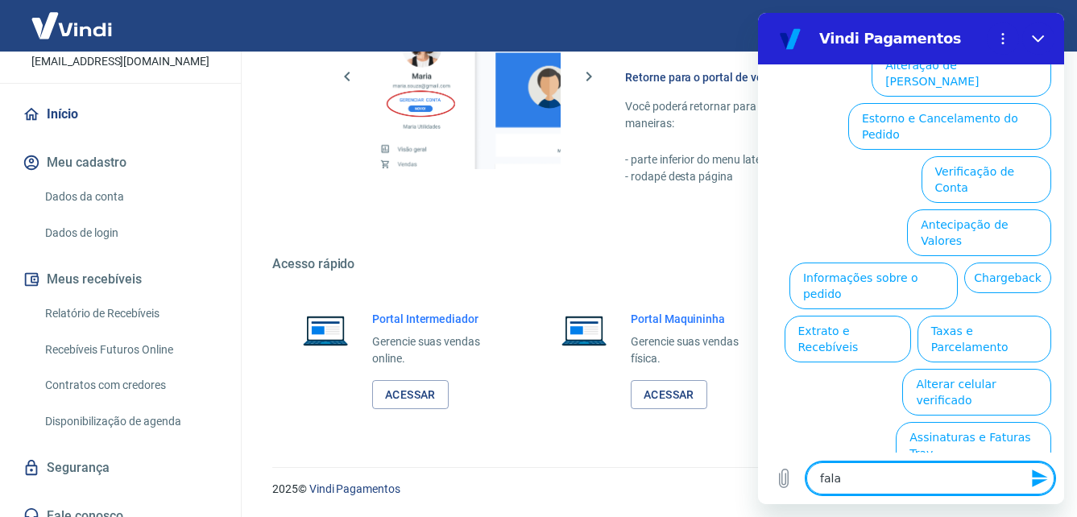
type textarea "x"
type textarea "falar"
type textarea "x"
type textarea "falar c"
type textarea "x"
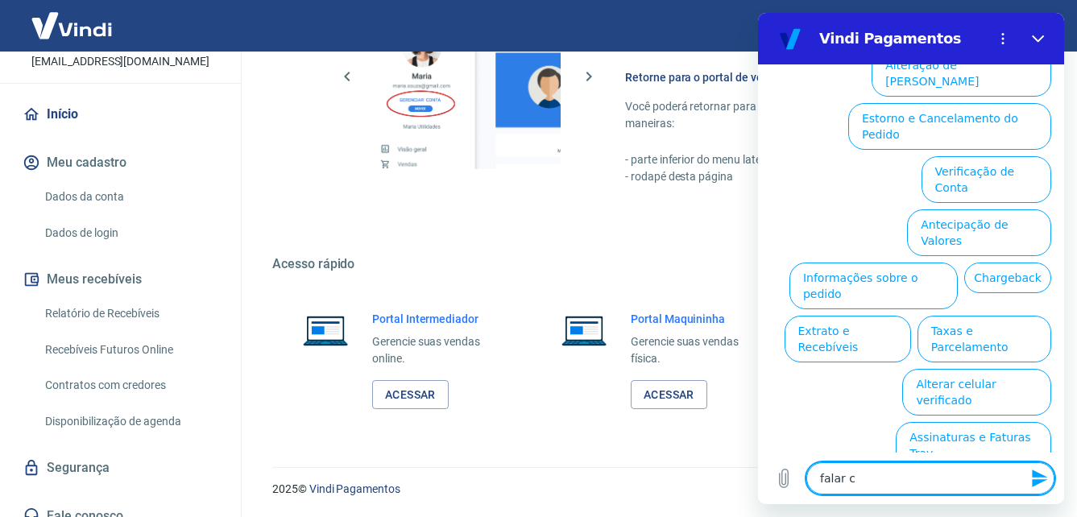
type textarea "falar co"
type textarea "x"
type textarea "falar com"
type textarea "x"
type textarea "falar com"
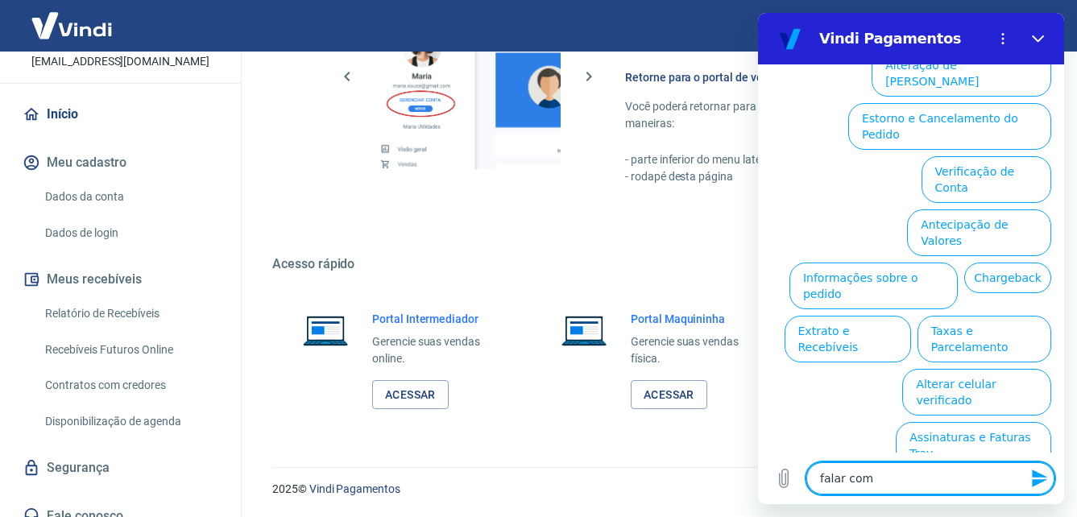
type textarea "x"
type textarea "falar com a"
type textarea "x"
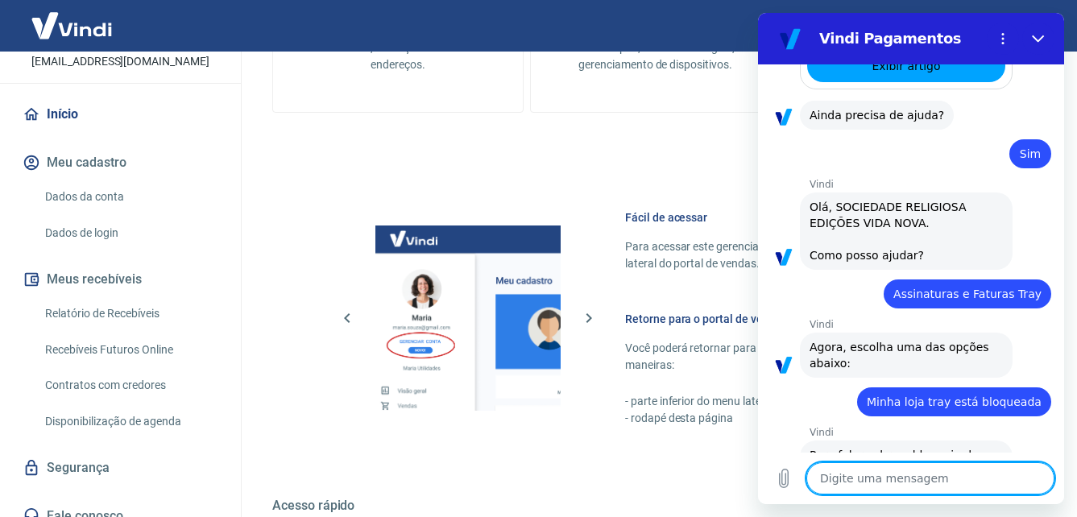
scroll to position [885, 0]
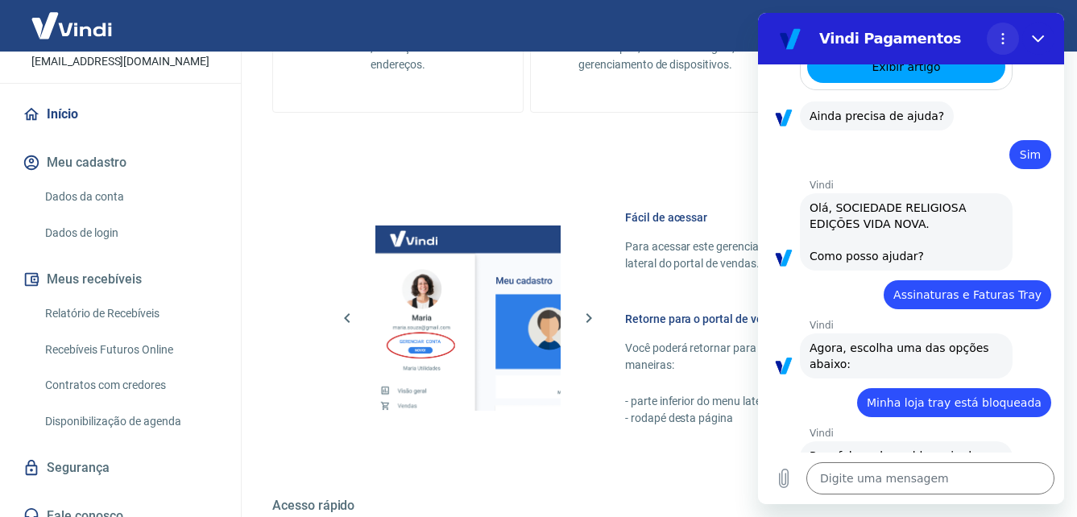
click at [998, 34] on icon "Menu de opções" at bounding box center [1002, 38] width 13 height 13
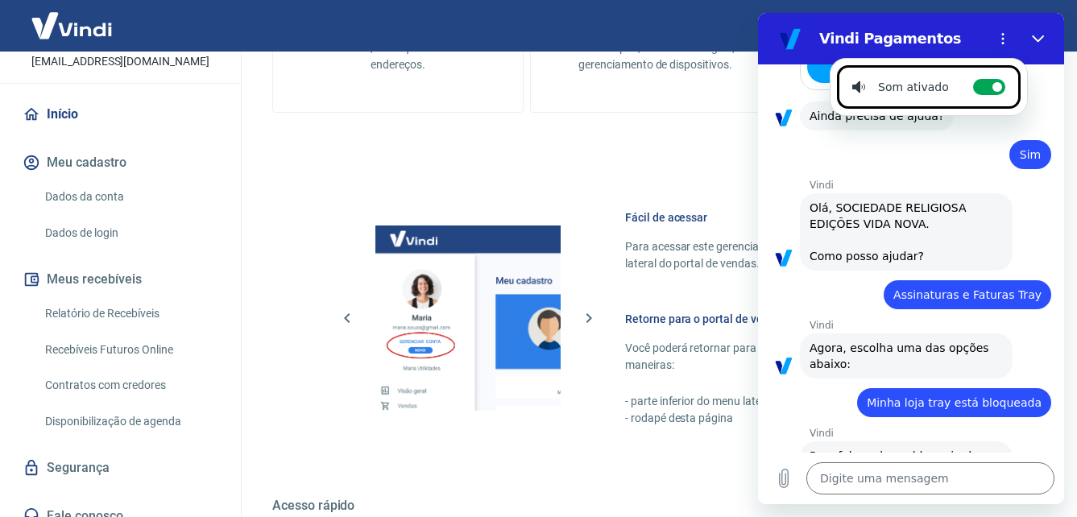
click at [798, 145] on div "17:03 diz: Boa tarde Enviado · 17:03 [PERSON_NAME] diz: Informe seu nome comple…" at bounding box center [911, 258] width 306 height 388
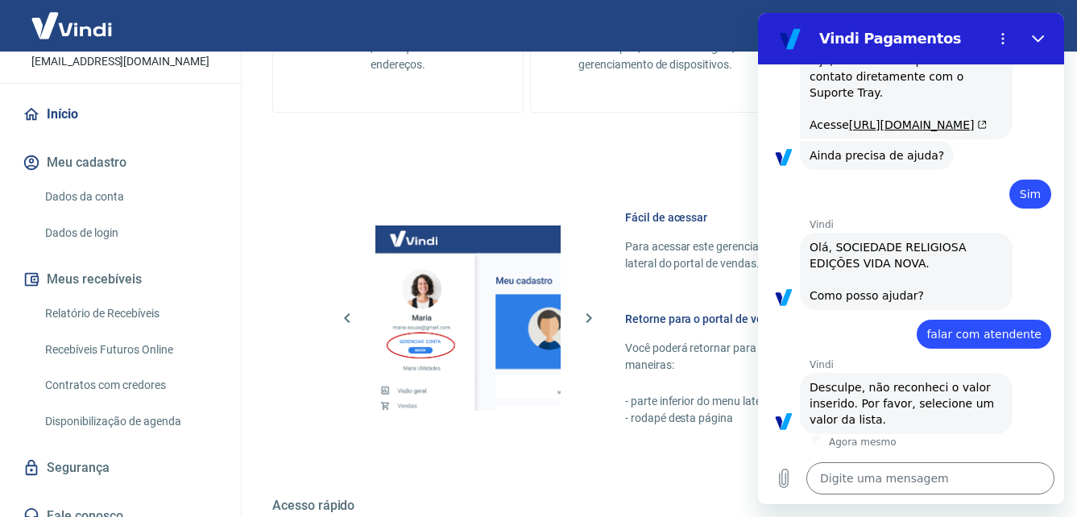
scroll to position [810, 0]
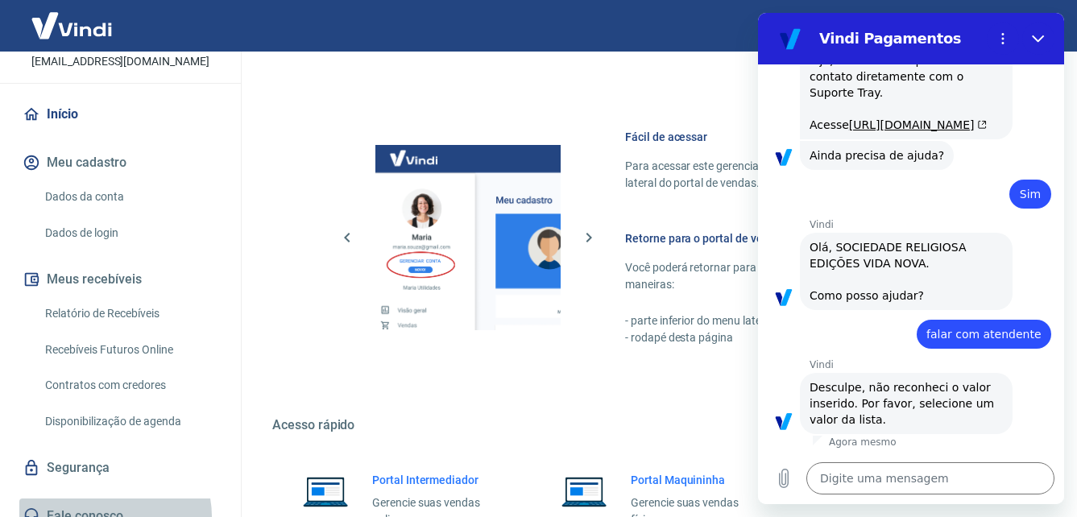
click at [112, 499] on link "Fale conosco" at bounding box center [120, 516] width 202 height 35
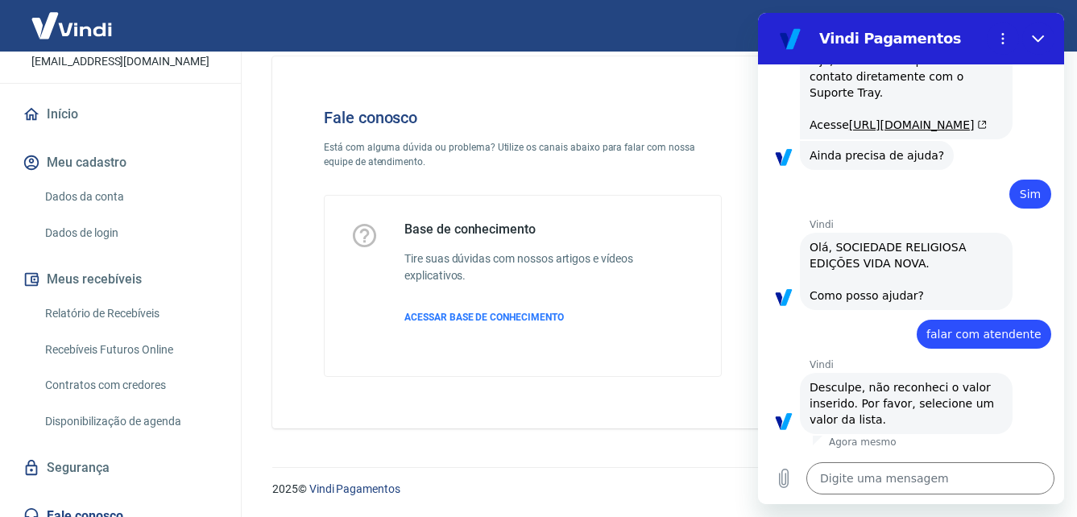
scroll to position [27, 0]
click at [1038, 39] on icon "Fechar" at bounding box center [1038, 38] width 13 height 13
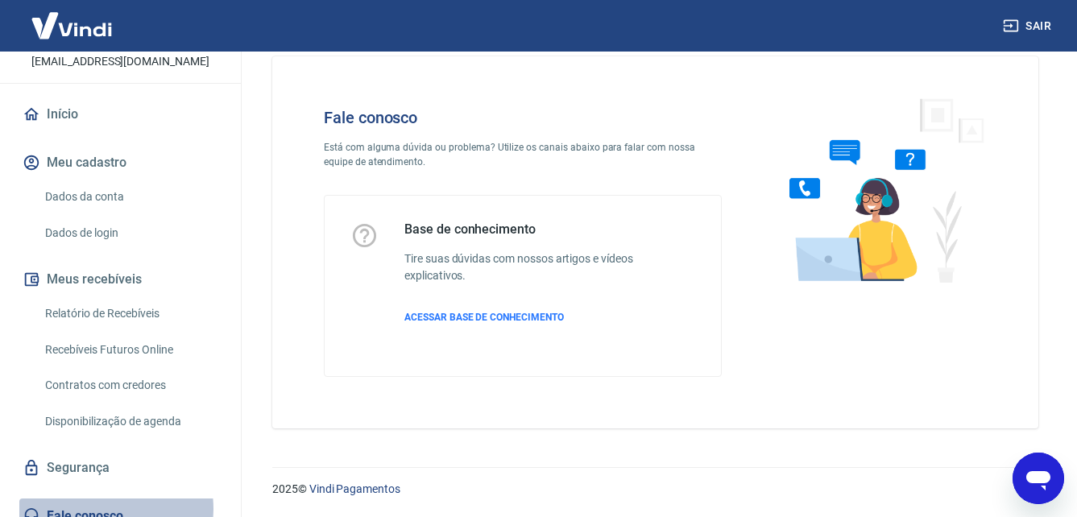
click at [101, 499] on link "Fale conosco" at bounding box center [120, 516] width 202 height 35
click at [531, 314] on span "ACESSAR BASE DE CONHECIMENTO" at bounding box center [483, 317] width 159 height 11
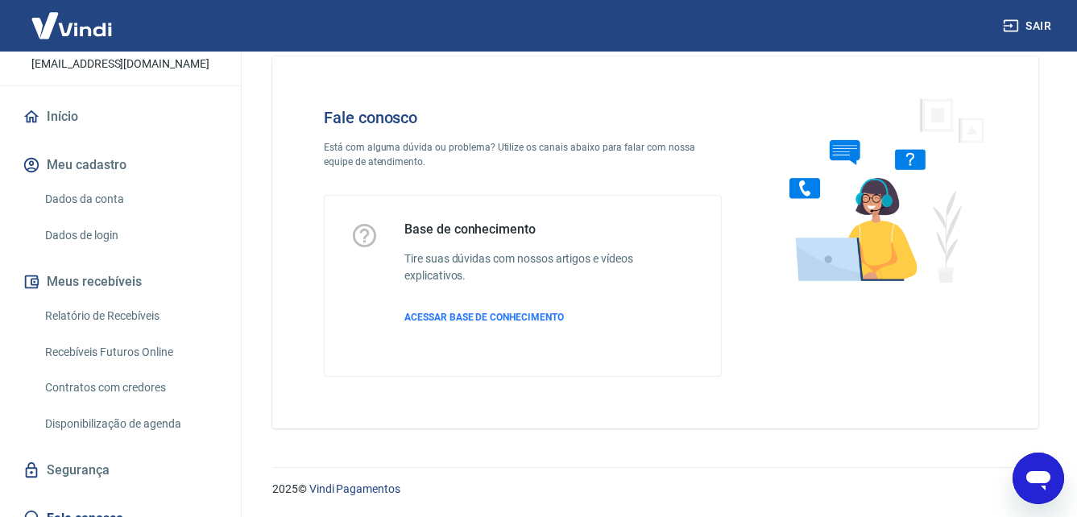
scroll to position [139, 0]
click at [109, 499] on link "Fale conosco" at bounding box center [120, 516] width 202 height 35
click at [496, 312] on span "ACESSAR BASE DE CONHECIMENTO" at bounding box center [483, 317] width 159 height 11
